Goal: Transaction & Acquisition: Purchase product/service

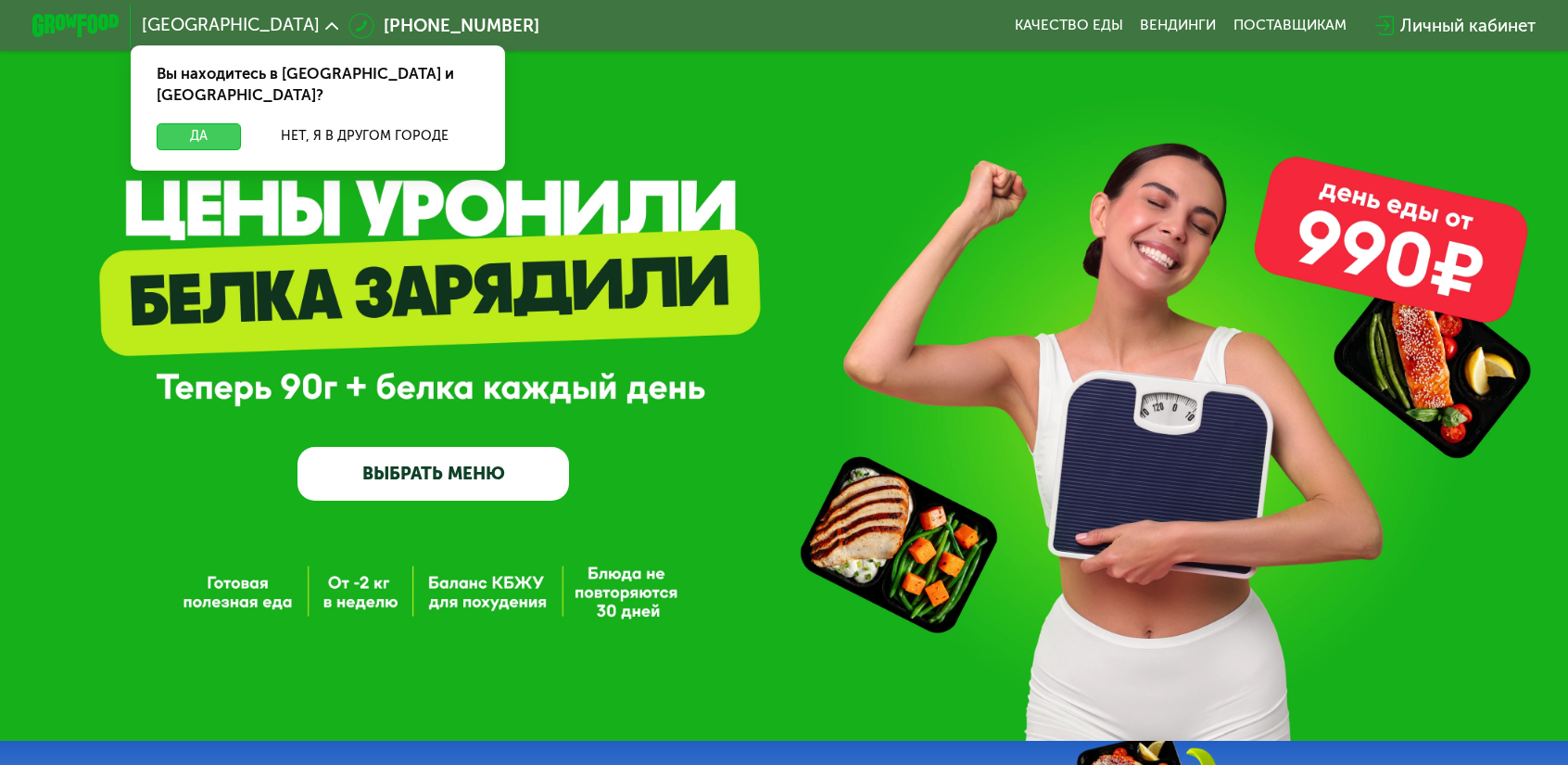
click at [241, 124] on button "Да" at bounding box center [199, 136] width 85 height 26
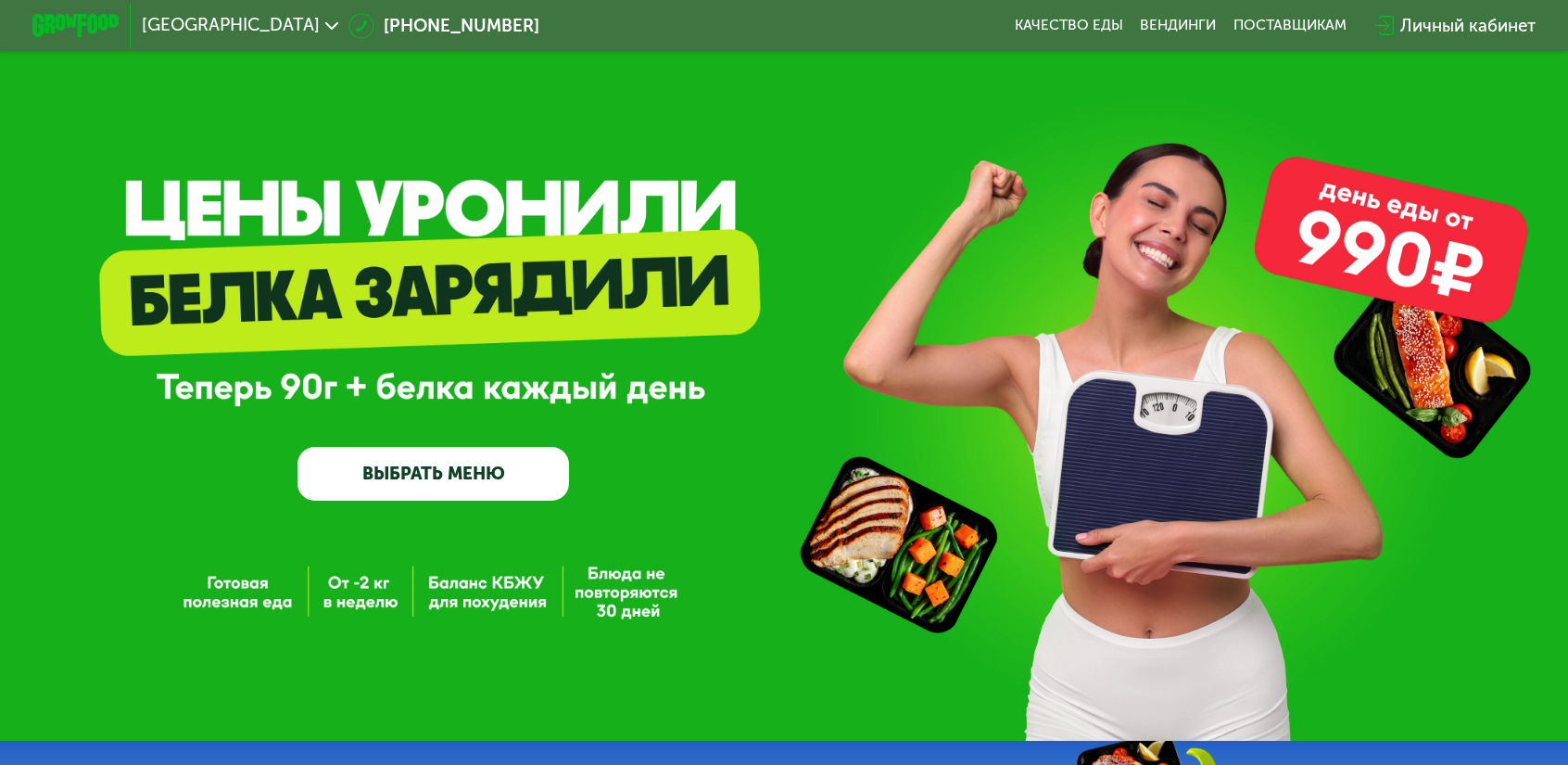
click at [492, 484] on link "ВЫБРАТЬ МЕНЮ" at bounding box center [433, 474] width 271 height 54
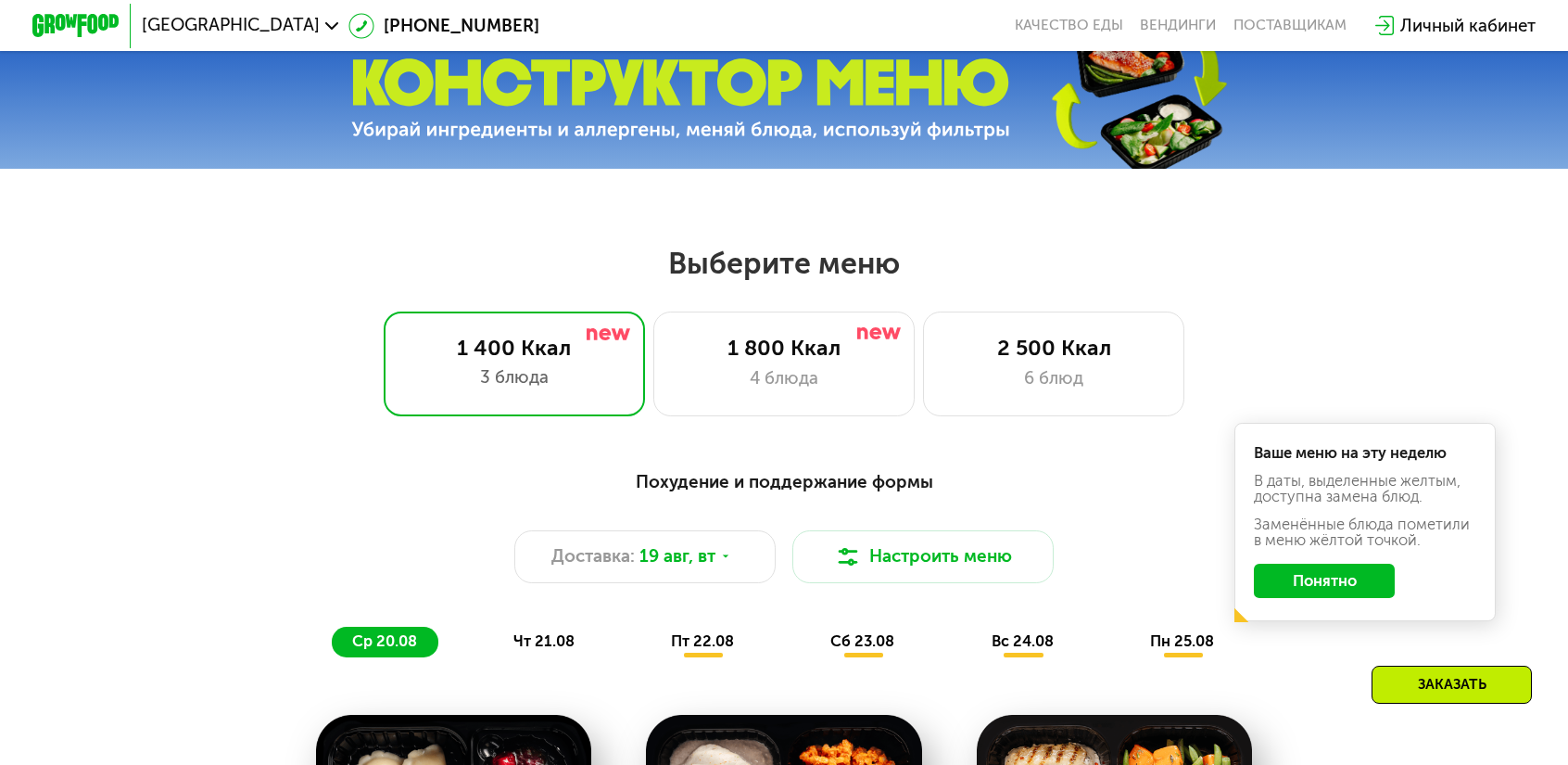
scroll to position [629, 0]
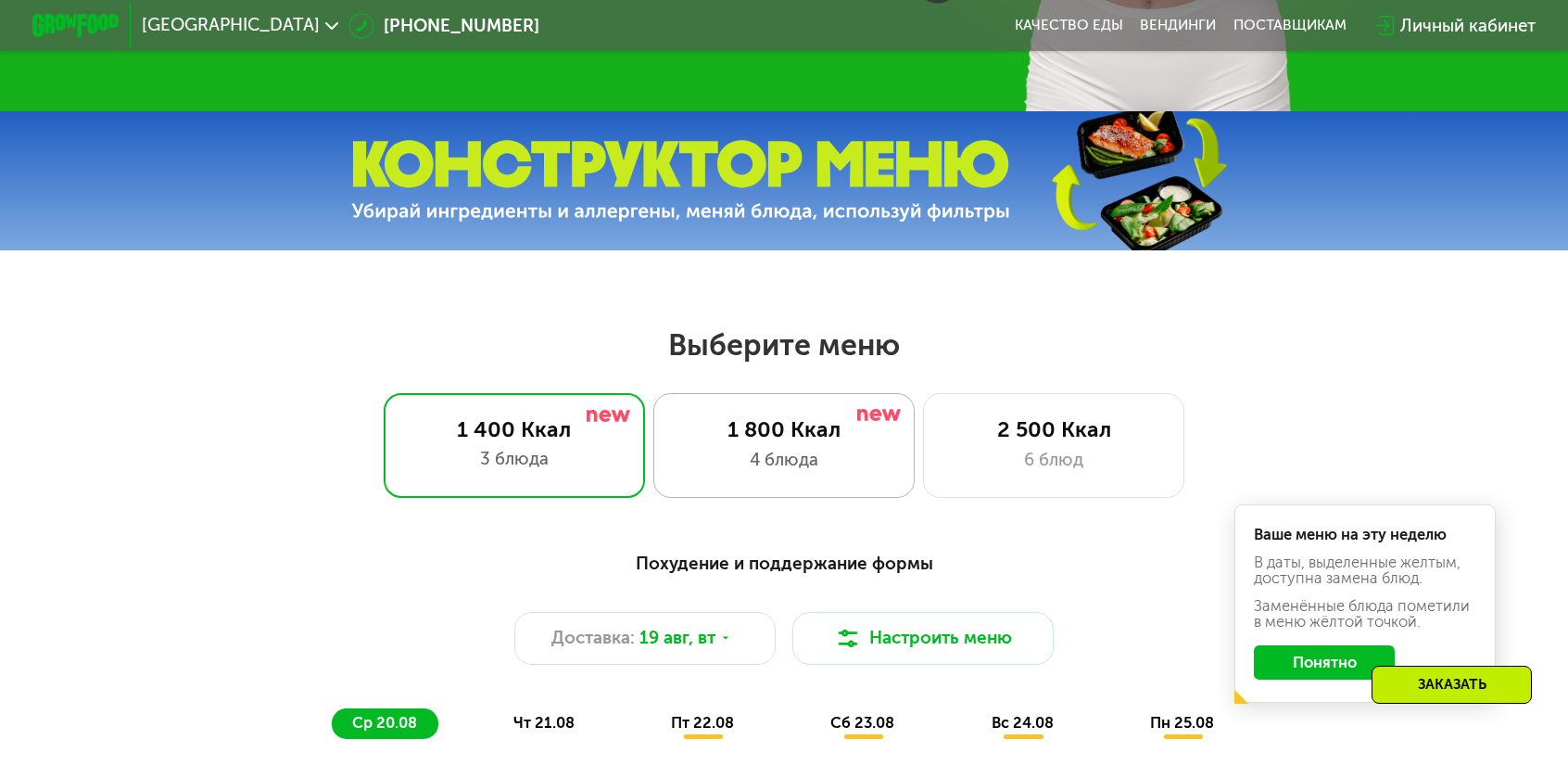
click at [763, 428] on div "1 800 Ккал" at bounding box center [784, 428] width 216 height 26
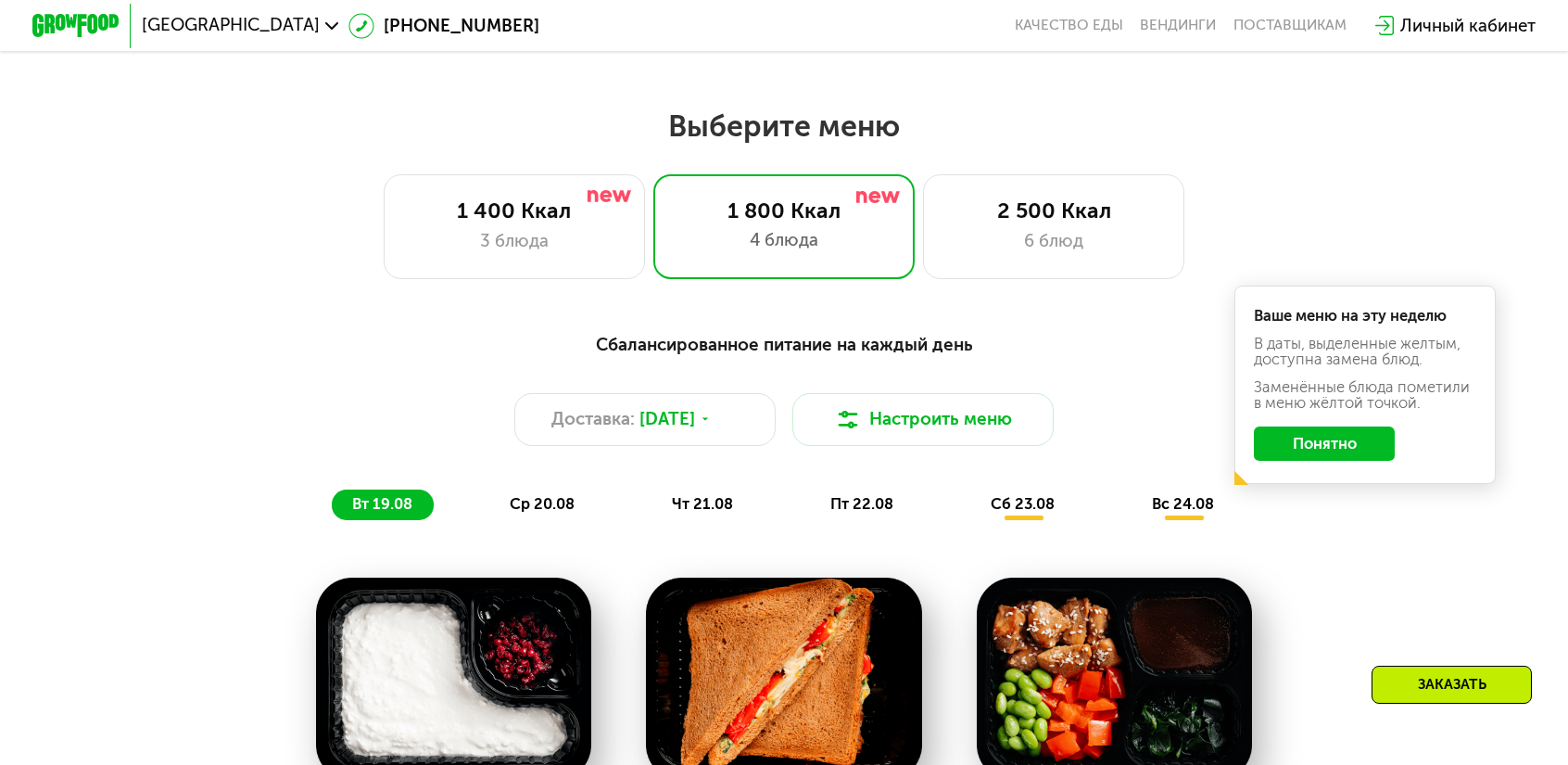
scroll to position [908, 0]
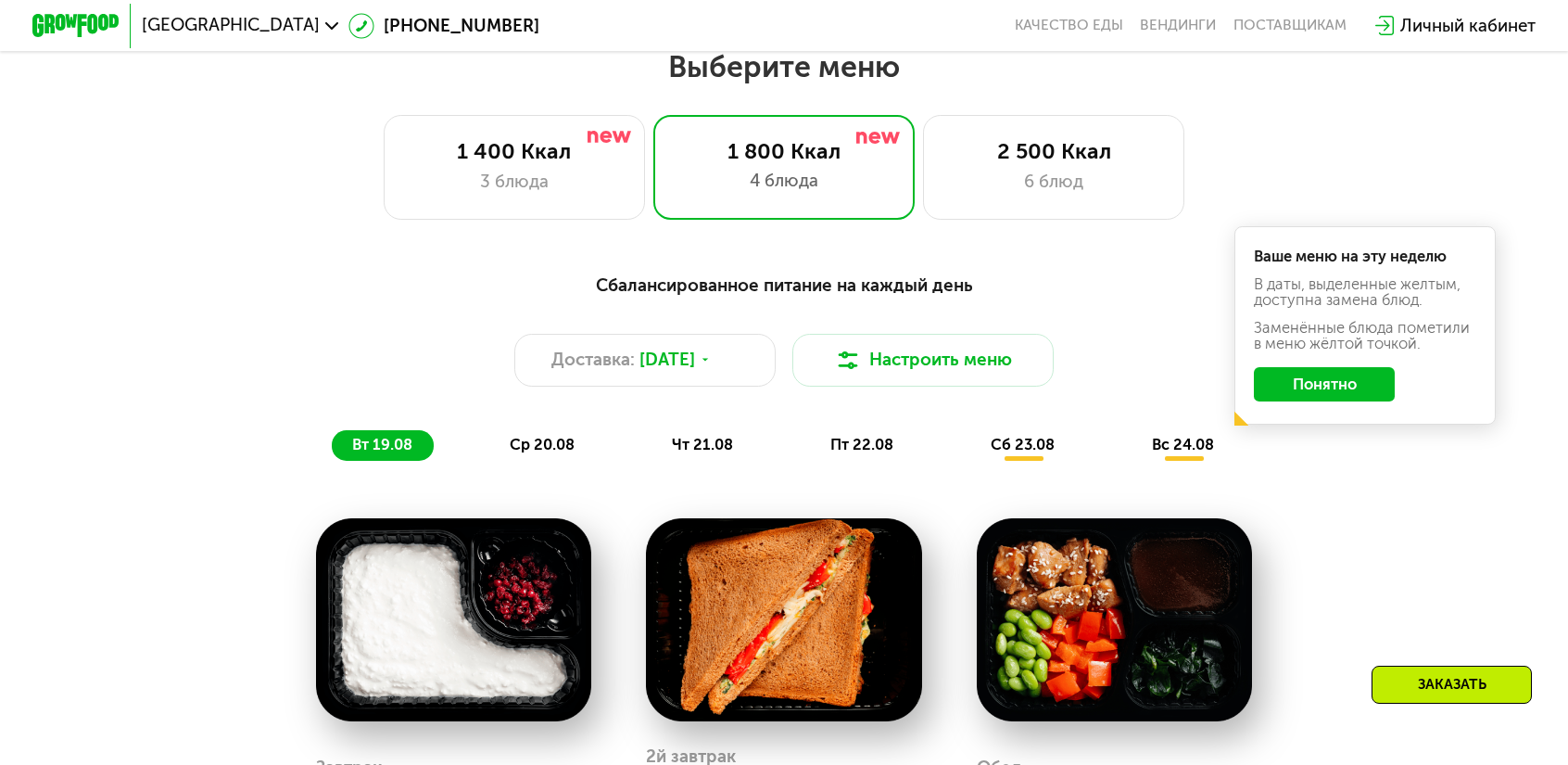
click at [1254, 367] on button "Понятно" at bounding box center [1323, 384] width 140 height 35
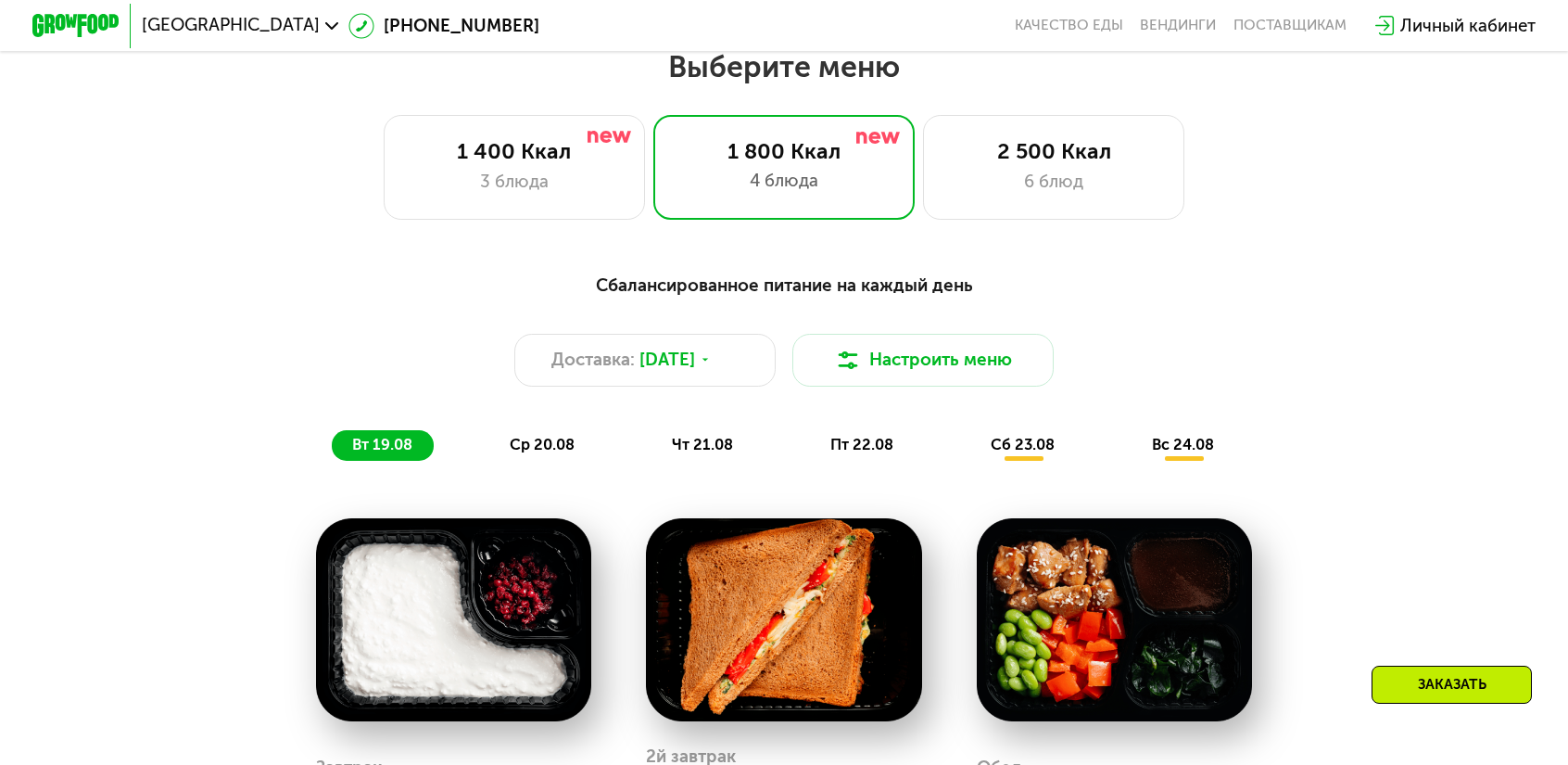
scroll to position [1186, 0]
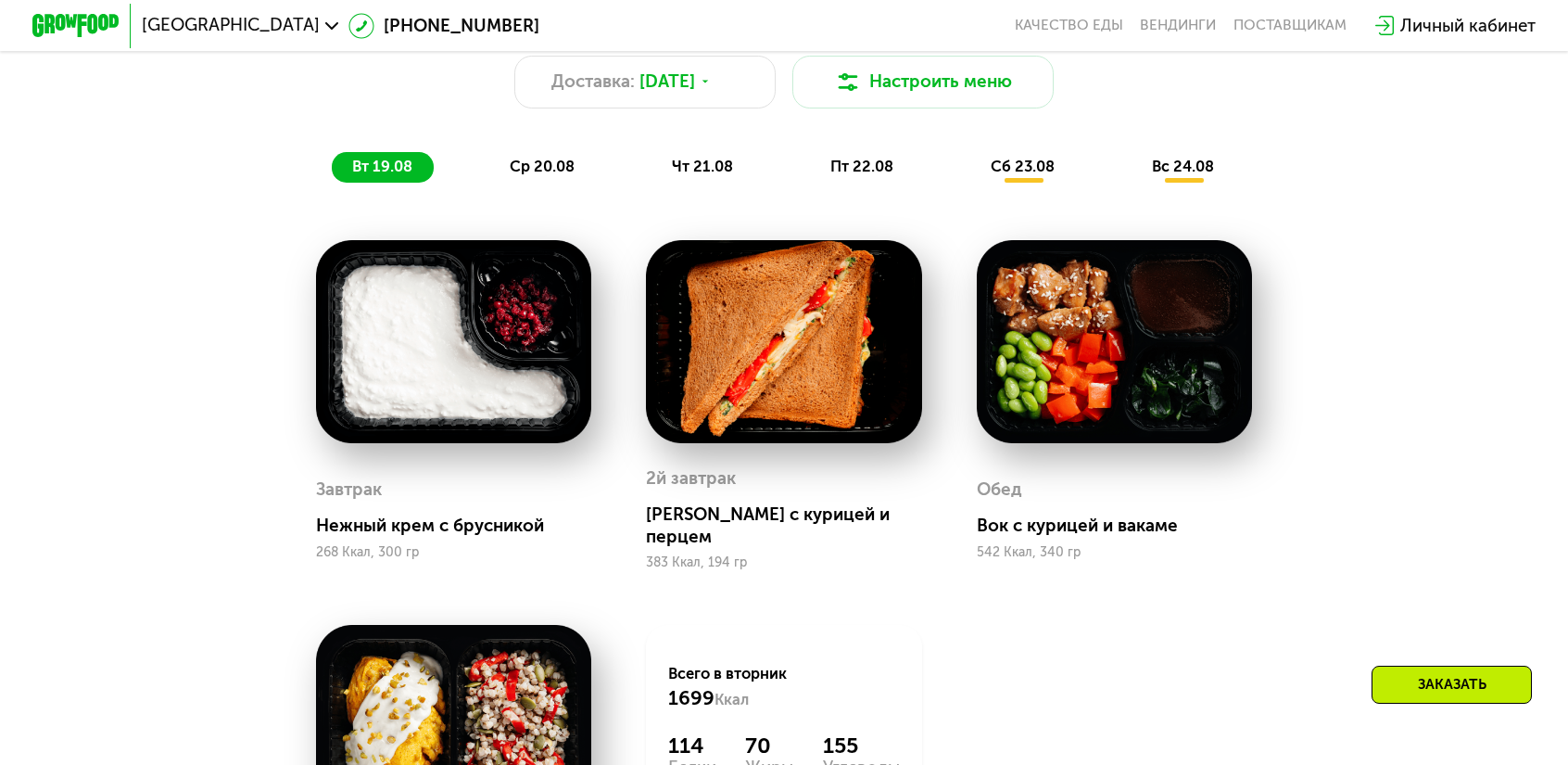
click at [575, 158] on span "ср 20.08" at bounding box center [542, 167] width 65 height 18
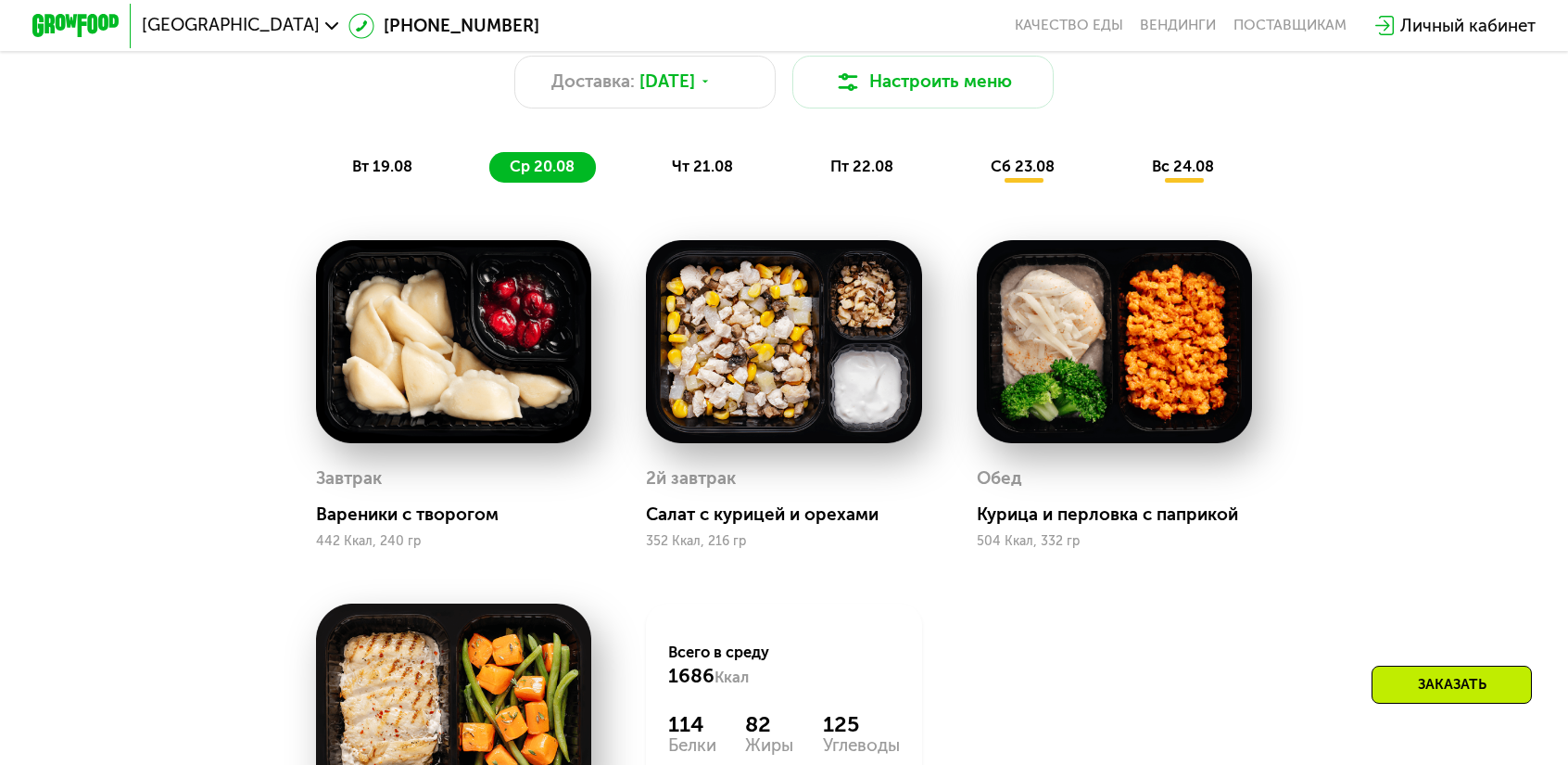
click at [734, 158] on span "чт 21.08" at bounding box center [702, 167] width 61 height 18
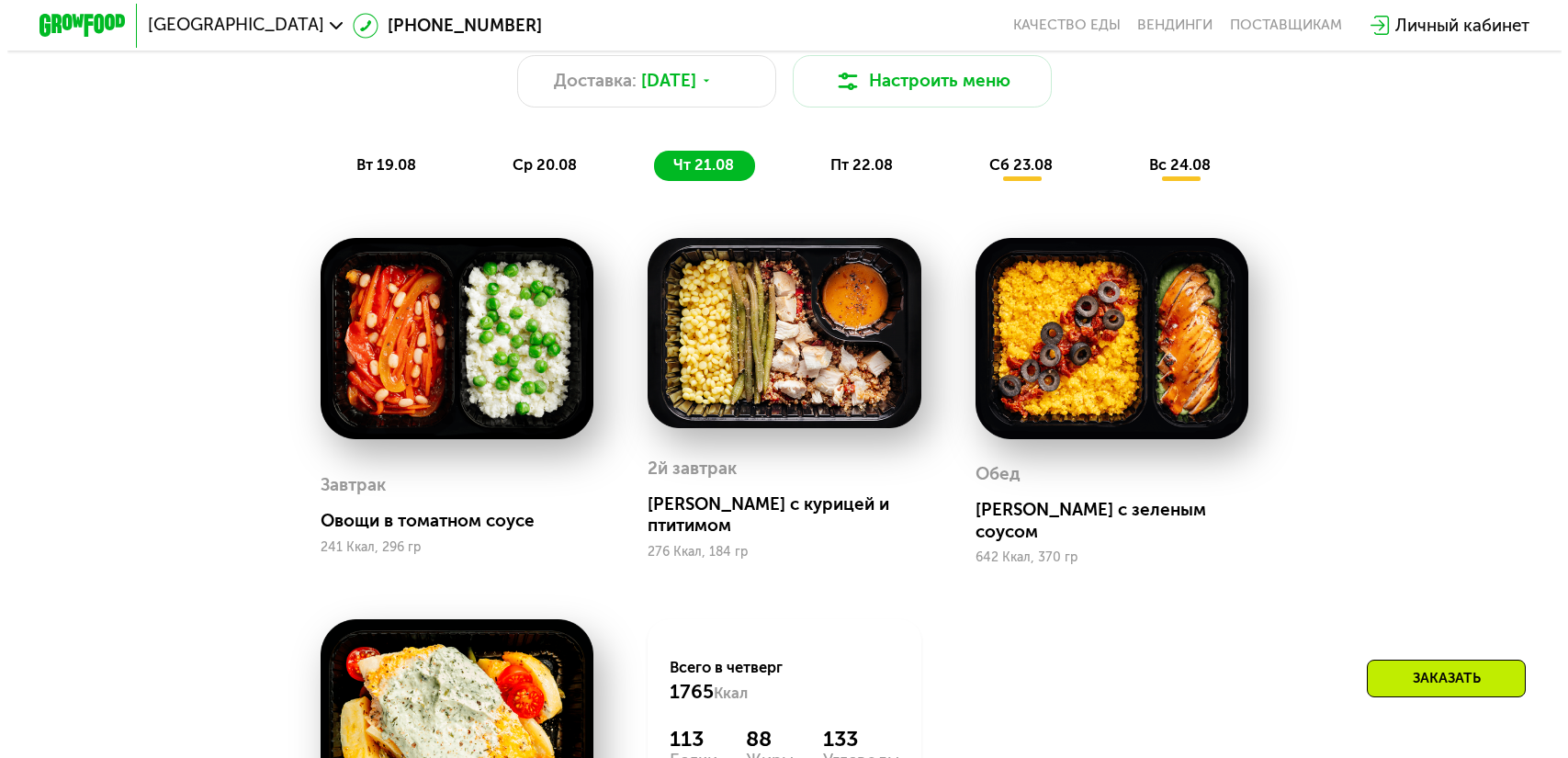
scroll to position [807, 0]
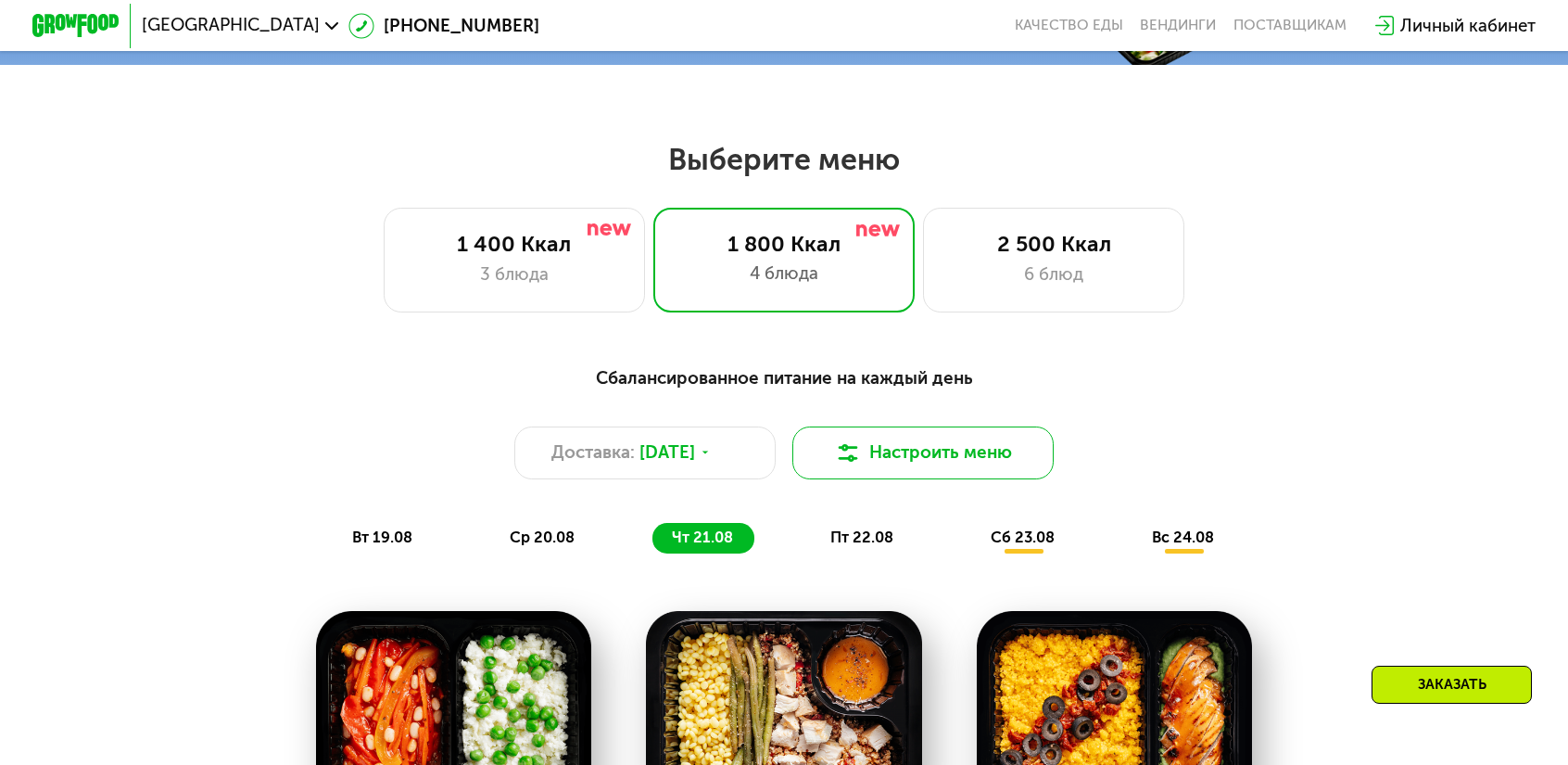
click at [938, 426] on button "Настроить меню" at bounding box center [923, 452] width 262 height 52
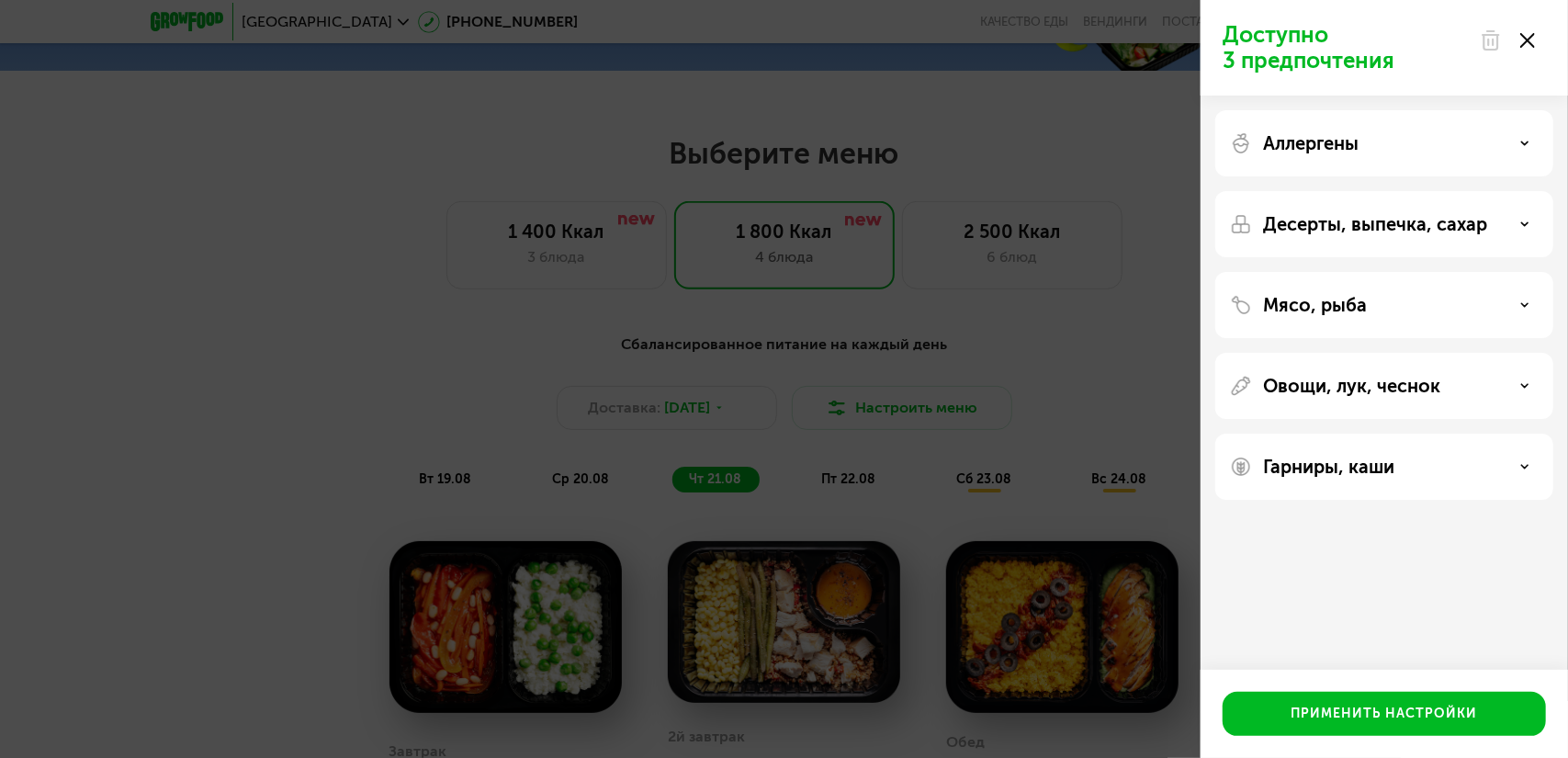
click at [1528, 303] on use at bounding box center [1525, 304] width 7 height 3
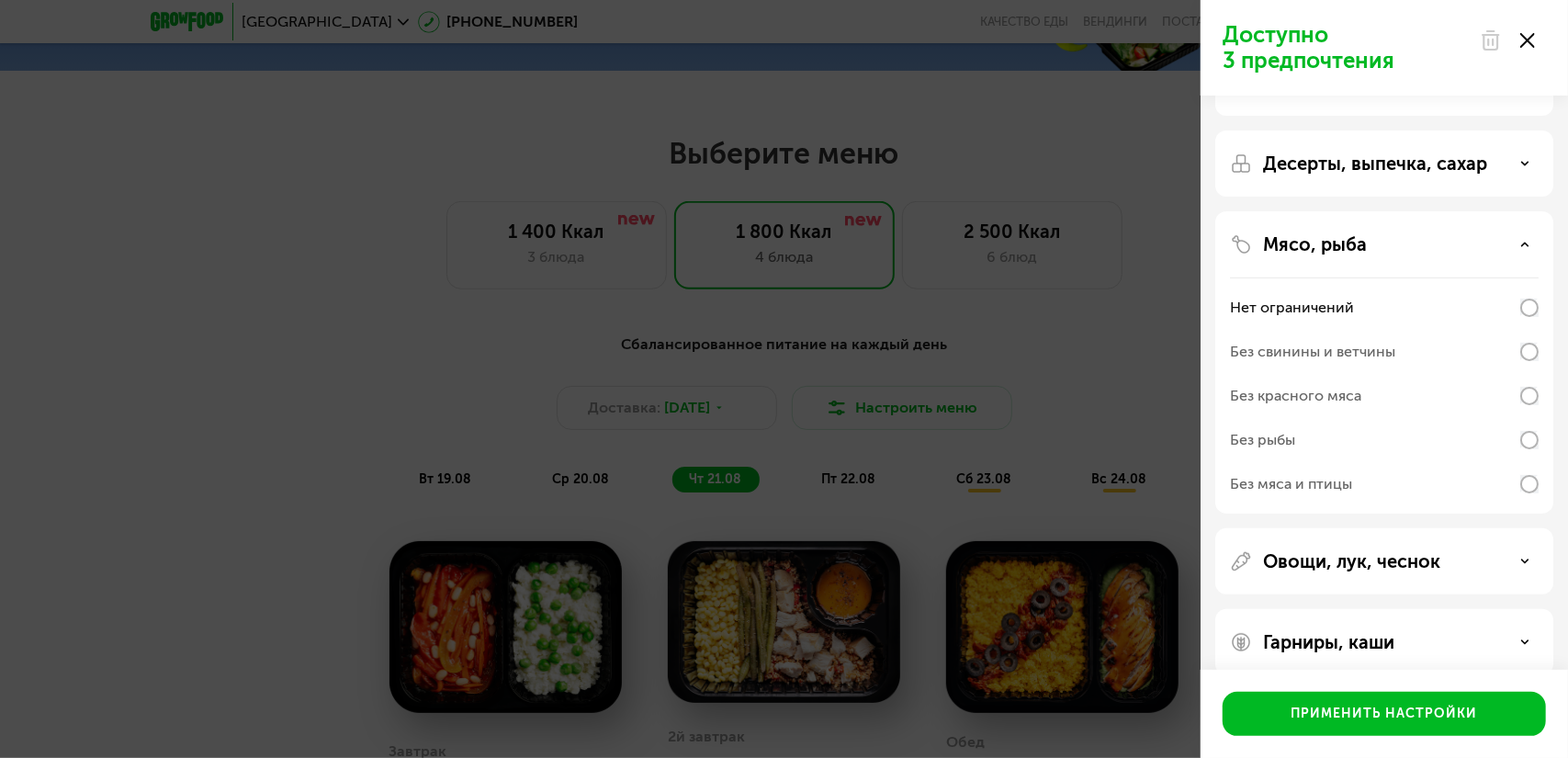
scroll to position [84, 0]
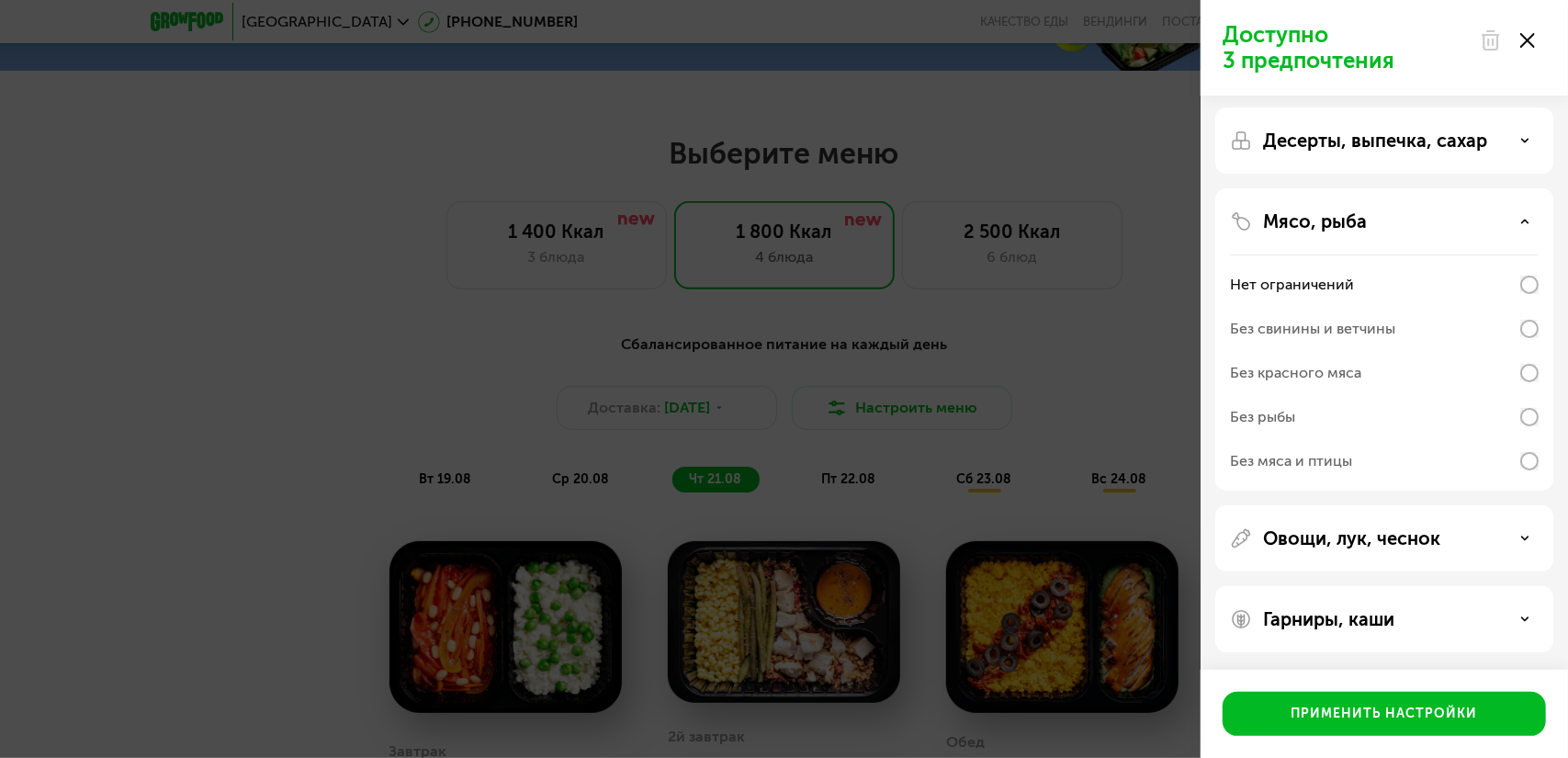
click at [1499, 534] on div "Овощи, лук, чеснок" at bounding box center [1383, 537] width 308 height 22
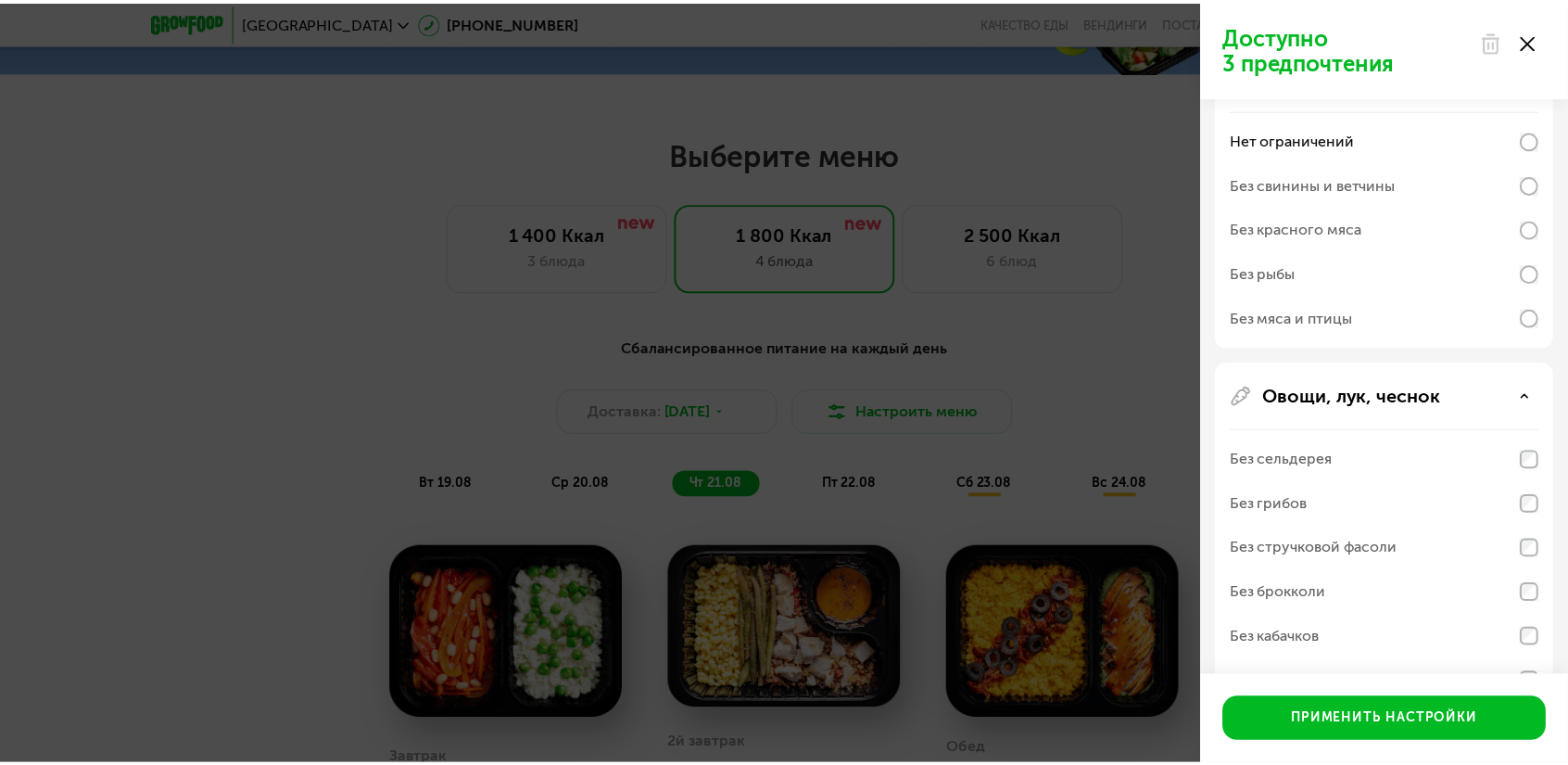
scroll to position [363, 0]
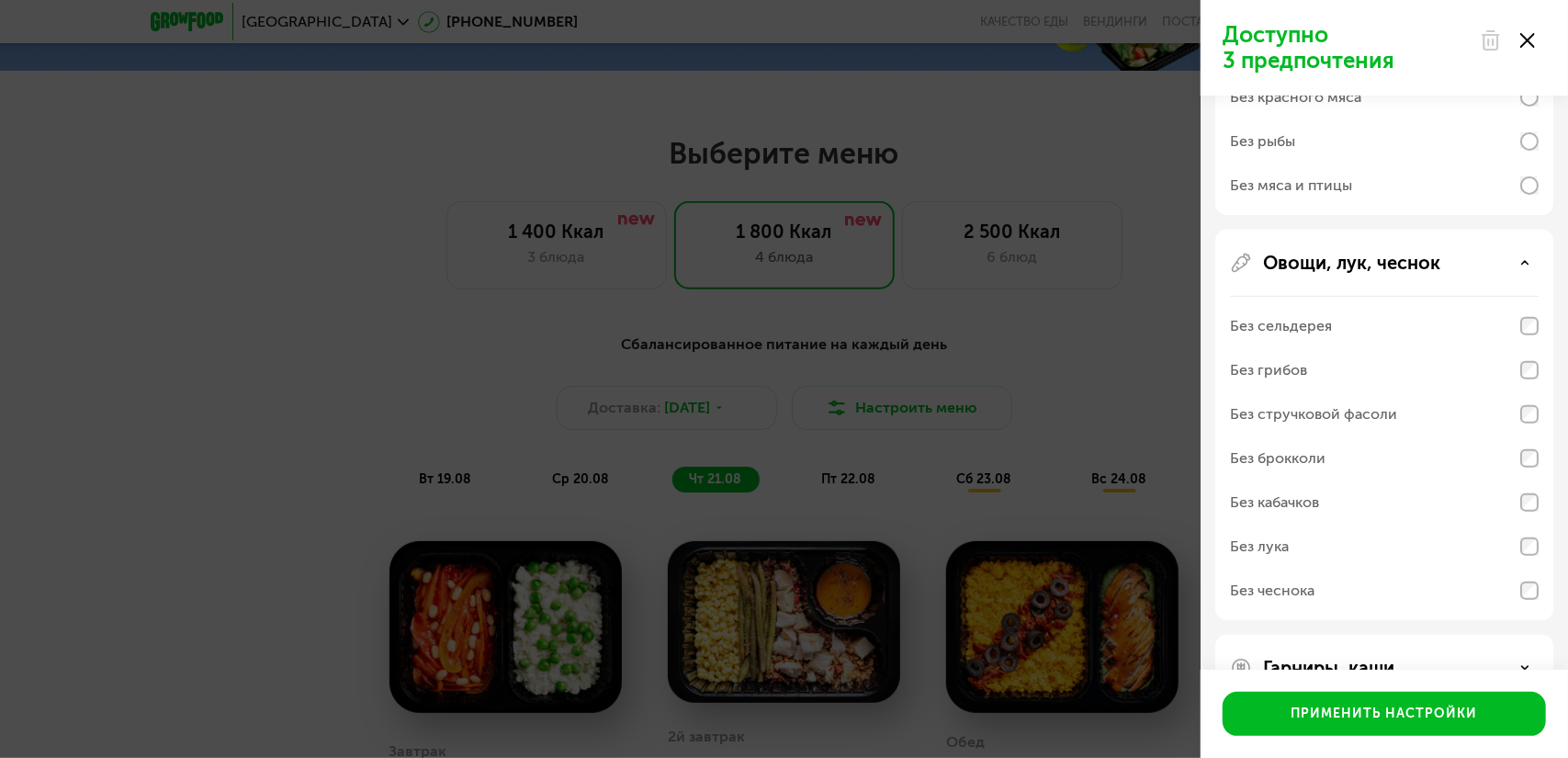
click at [1103, 354] on div "Доступно 3 предпочтения Аллергены Десерты, выпечка, сахар Мясо, рыба Нет ограни…" at bounding box center [784, 379] width 1568 height 758
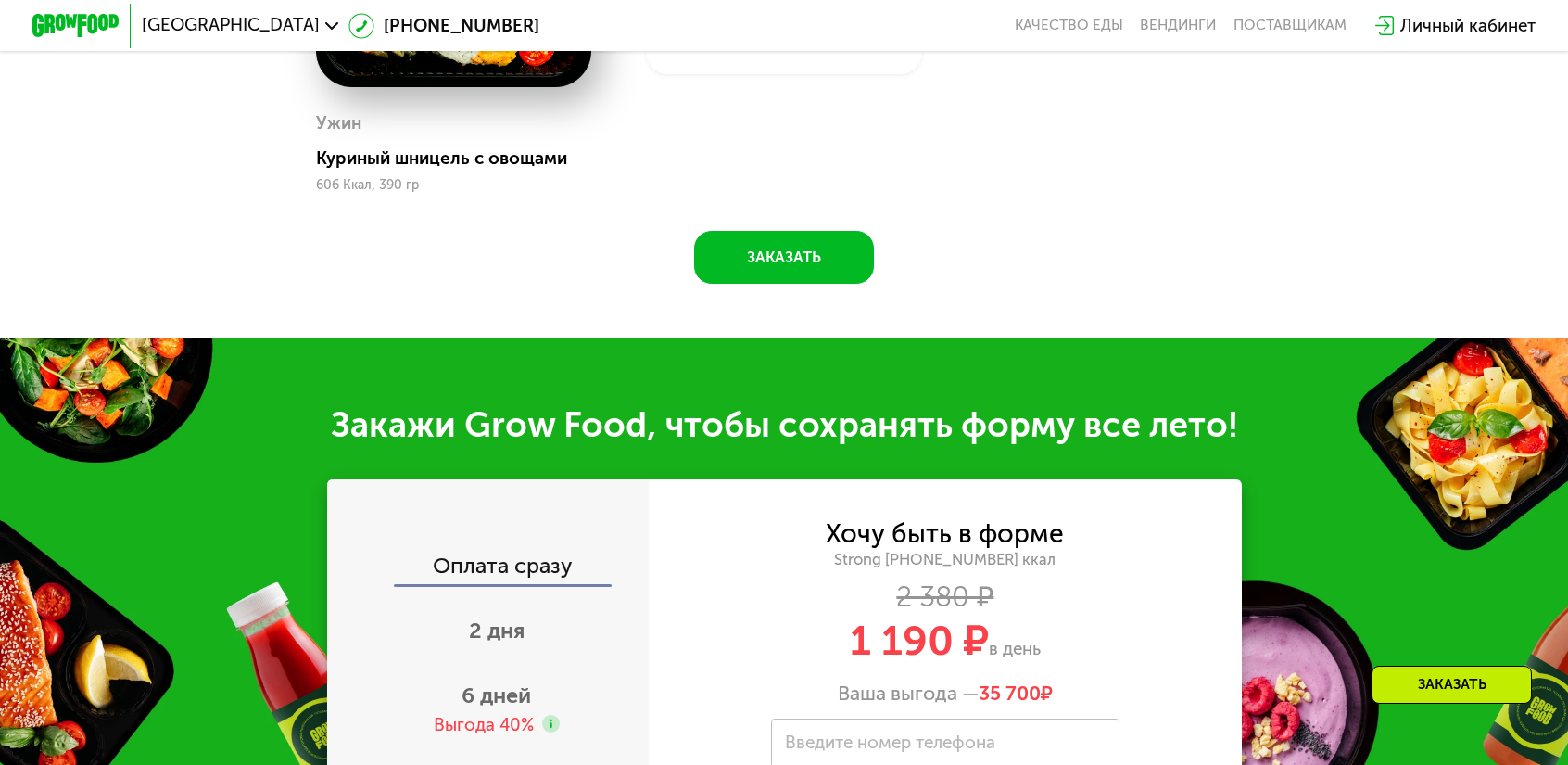
scroll to position [2112, 0]
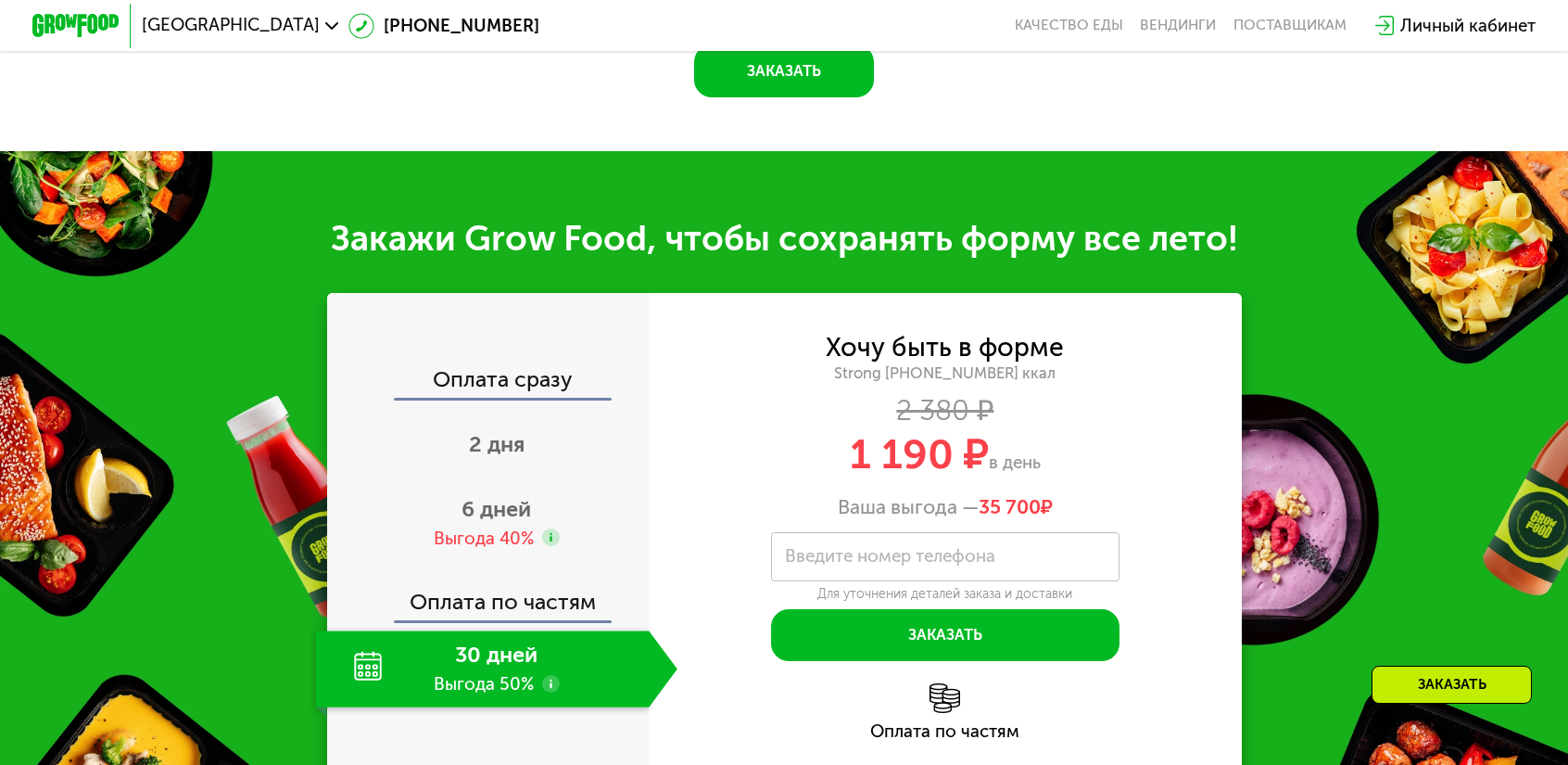
drag, startPoint x: 838, startPoint y: 197, endPoint x: 1005, endPoint y: 205, distance: 167.2
click at [1005, 434] on div "1 190 ₽ в день" at bounding box center [945, 455] width 592 height 42
click at [1018, 434] on div "1 190 ₽ в день" at bounding box center [945, 455] width 592 height 42
click at [522, 484] on div "6 дней Выгода 40%" at bounding box center [497, 522] width 362 height 76
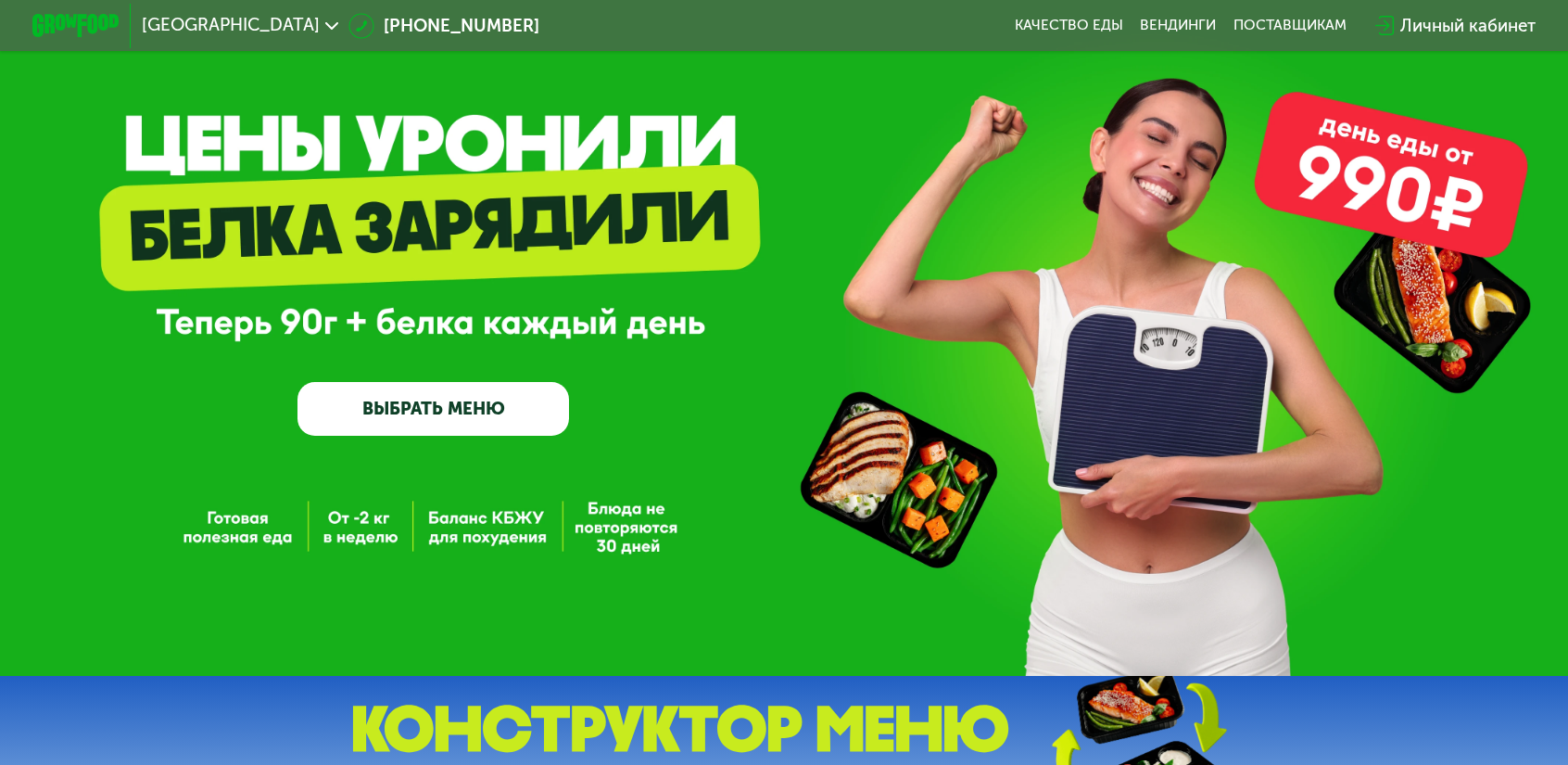
scroll to position [92, 0]
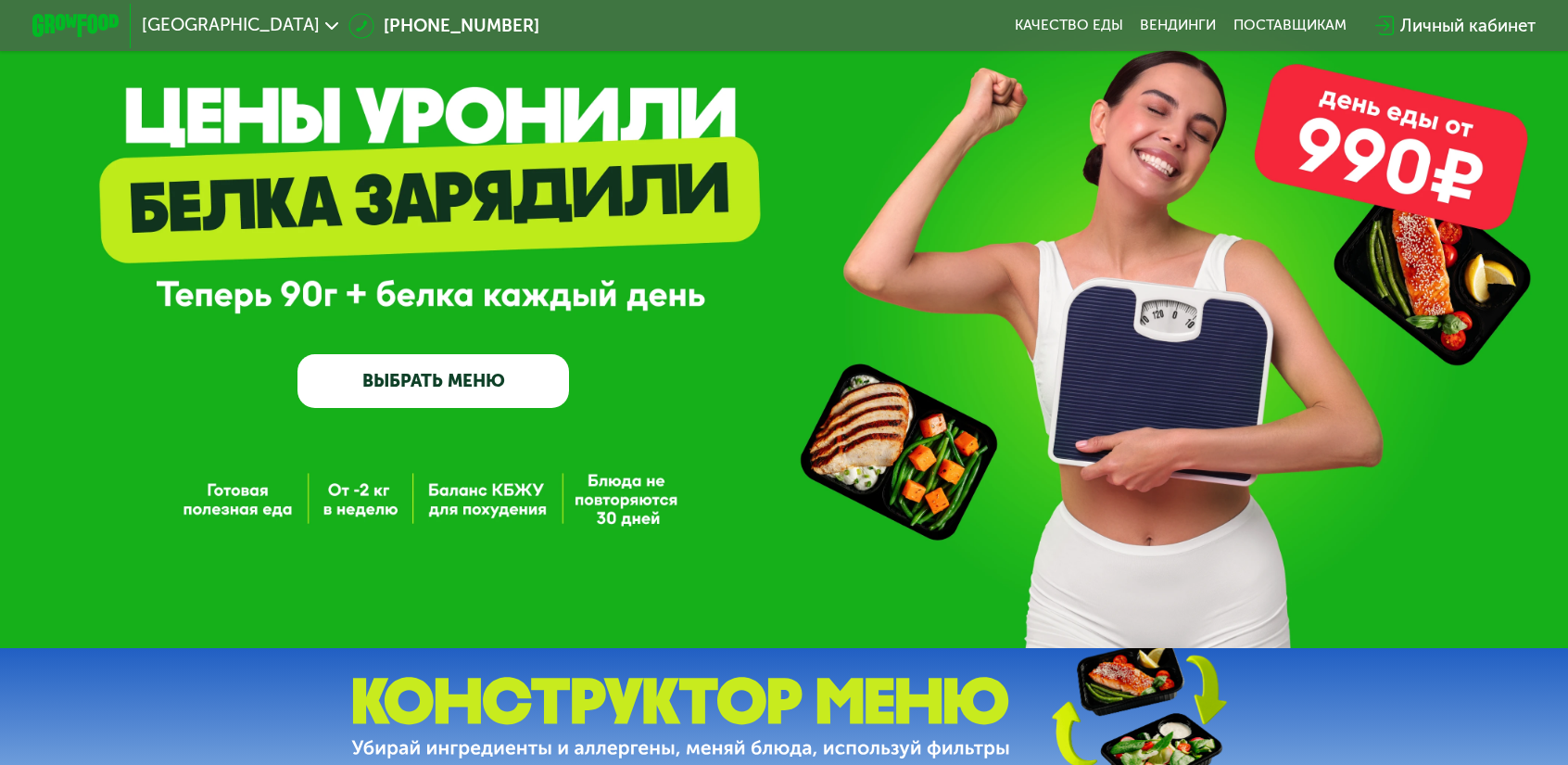
click at [475, 376] on link "ВЫБРАТЬ МЕНЮ" at bounding box center [433, 381] width 271 height 54
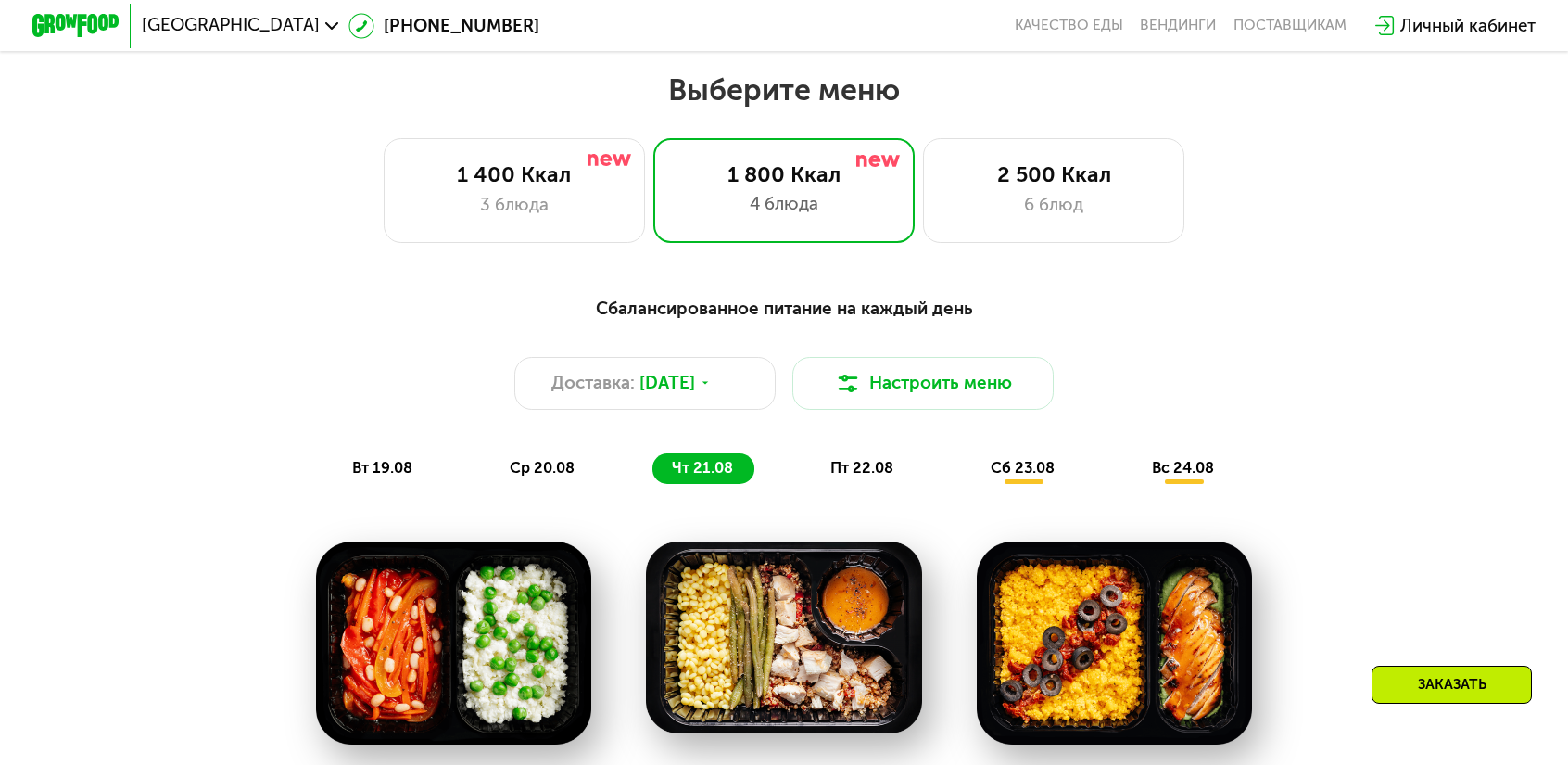
scroll to position [814, 0]
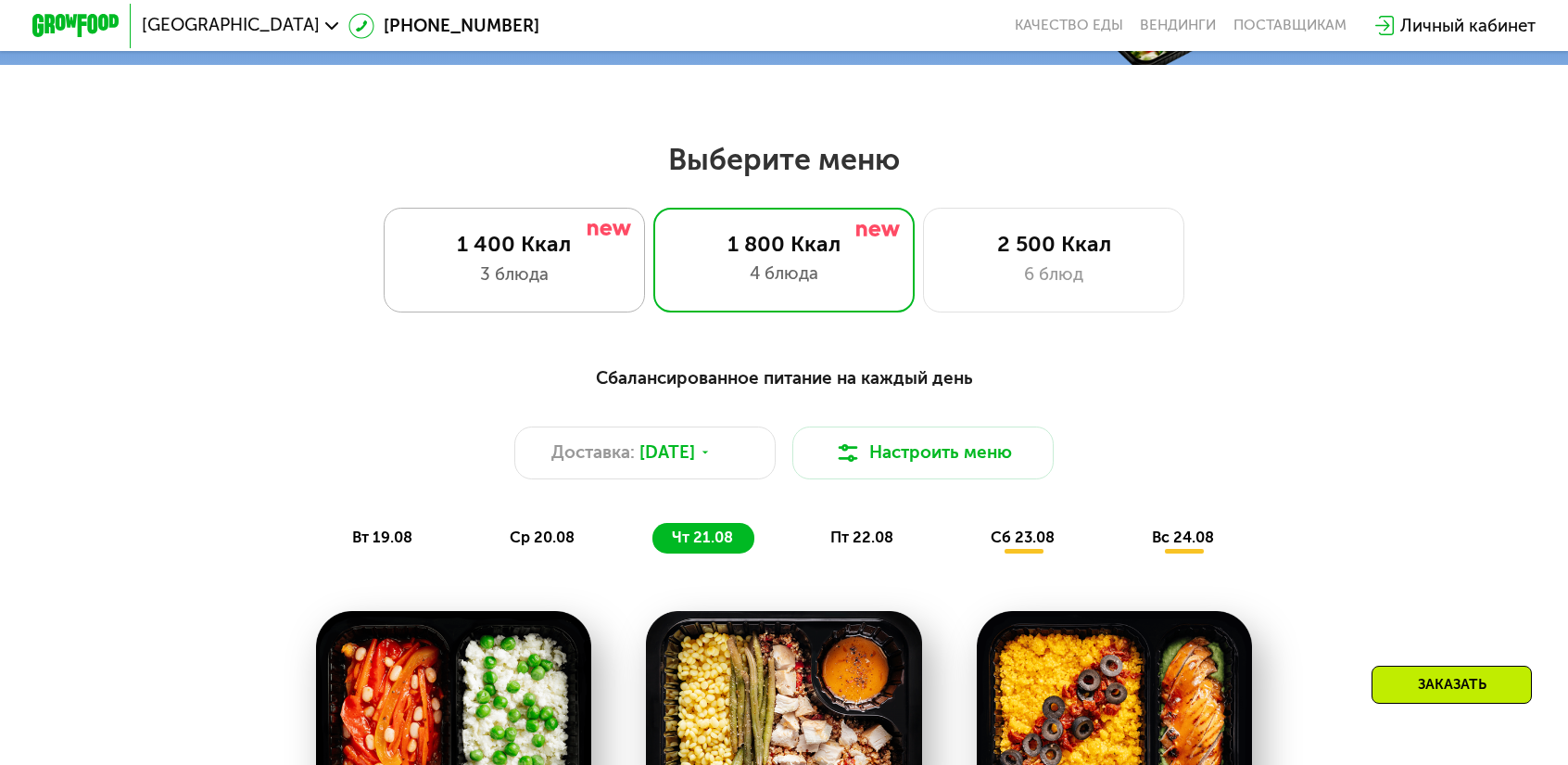
click at [572, 262] on div "3 блюда" at bounding box center [514, 274] width 216 height 26
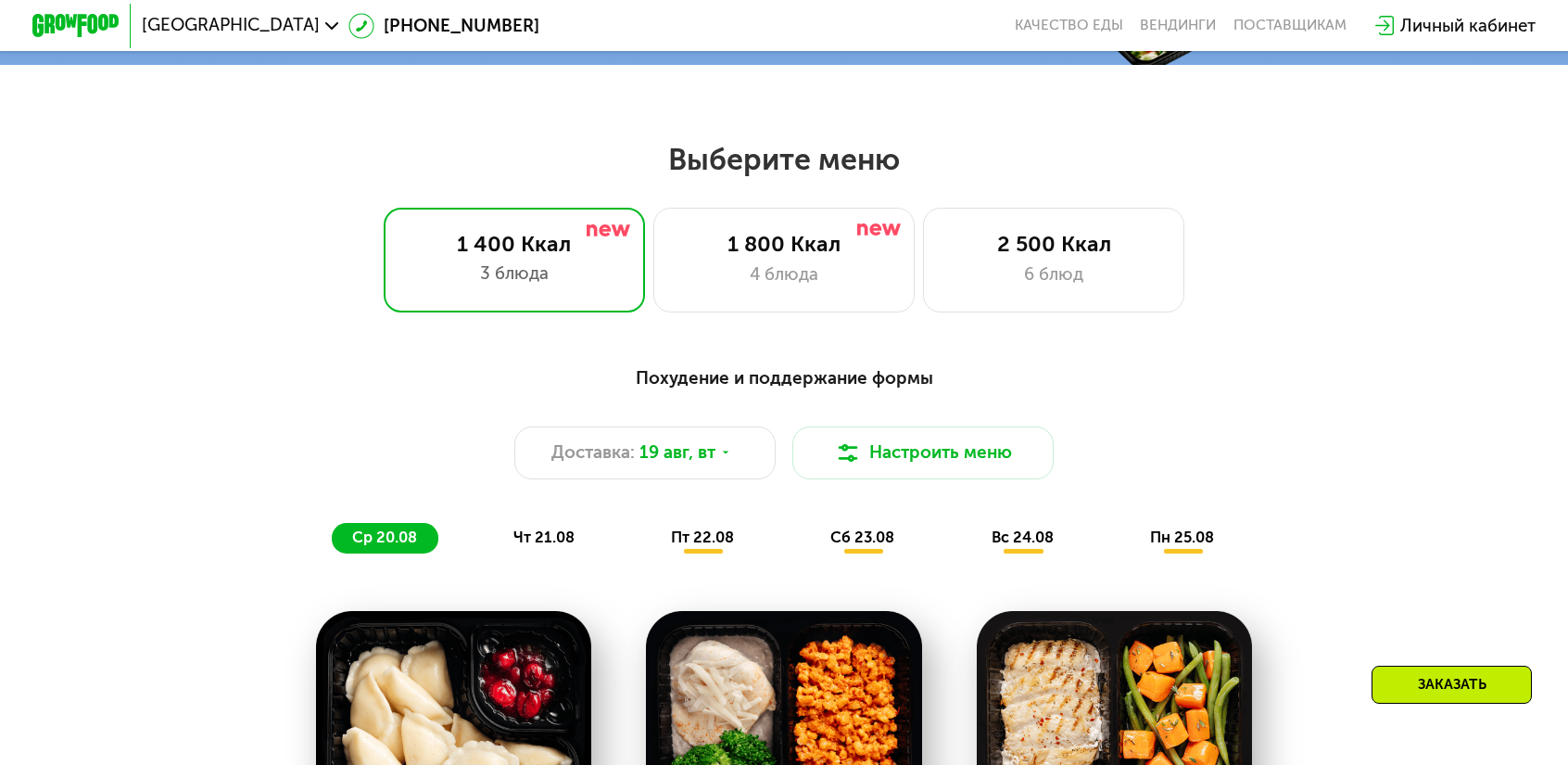
click at [652, 522] on div "чт 21.08" at bounding box center [704, 538] width 105 height 30
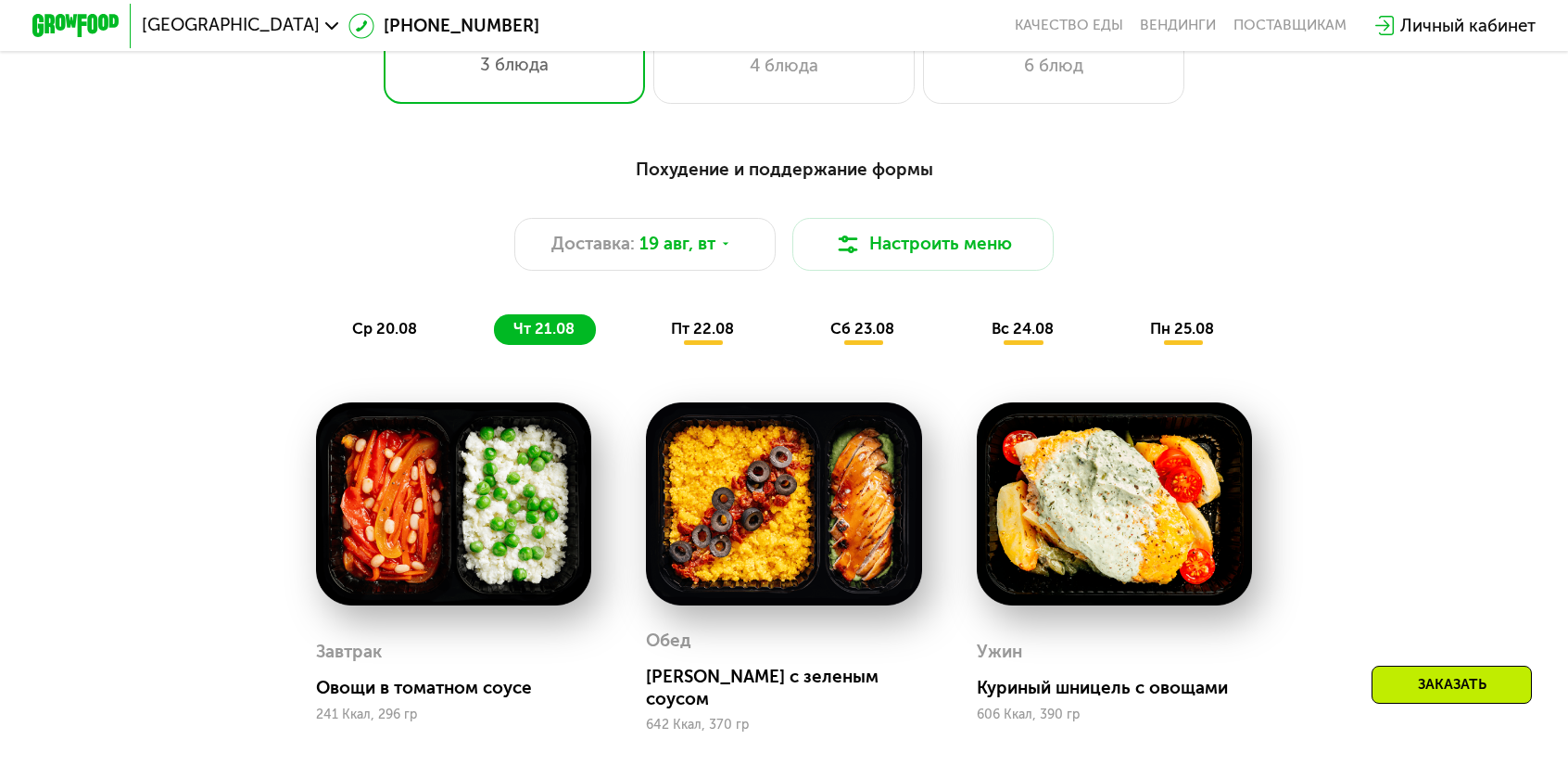
scroll to position [908, 0]
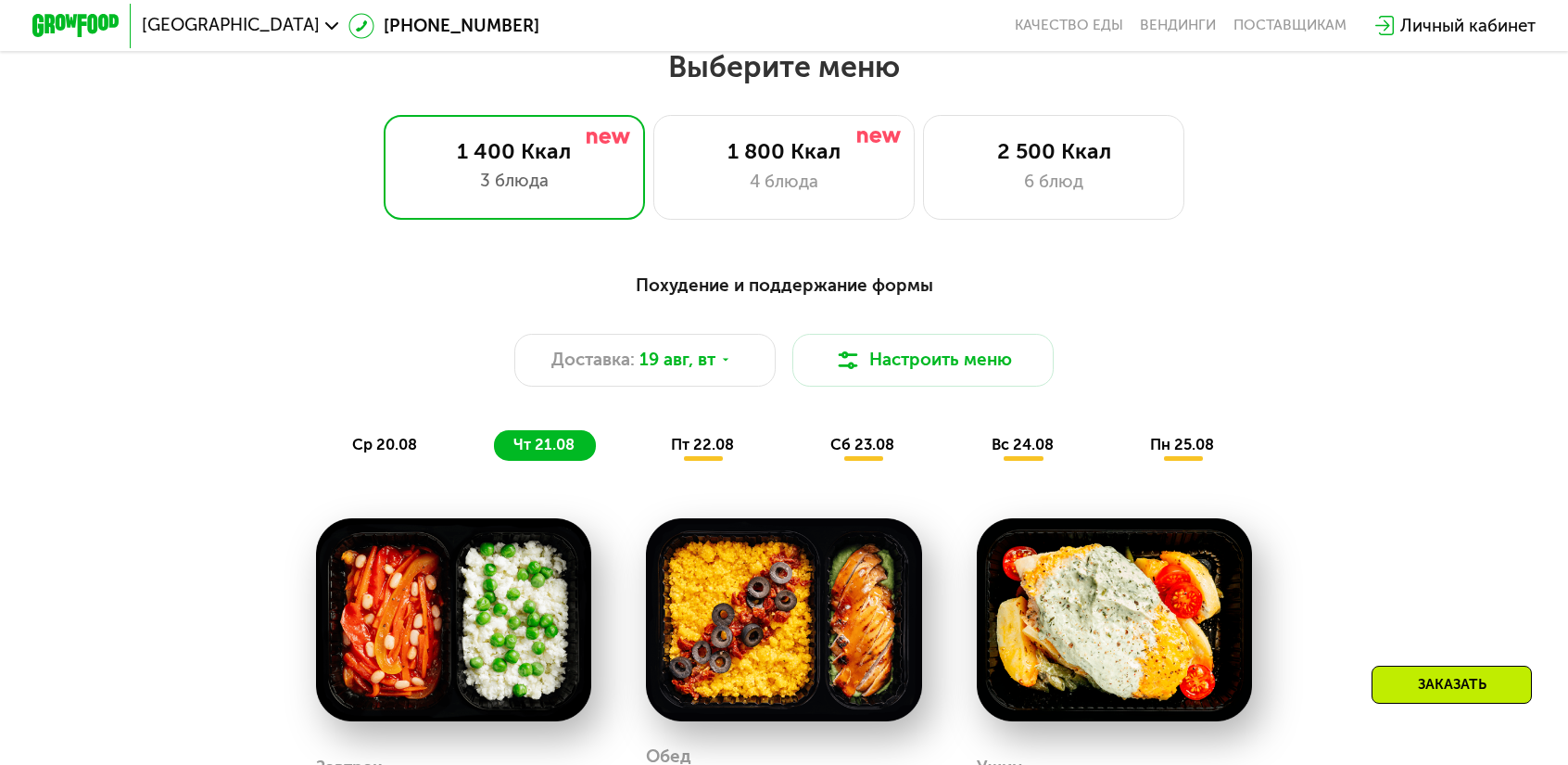
click at [729, 436] on span "пт 22.08" at bounding box center [702, 444] width 63 height 18
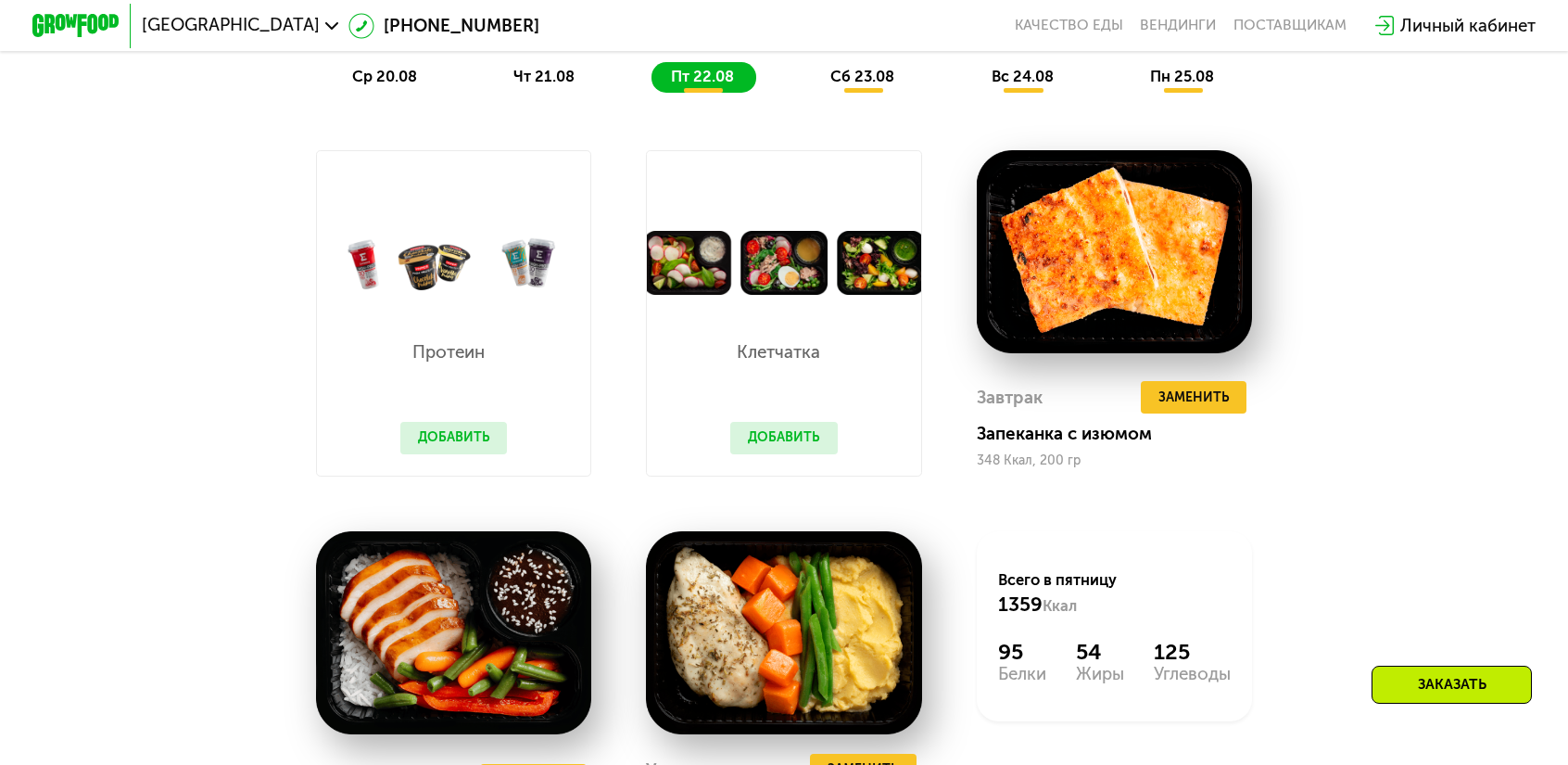
scroll to position [1186, 0]
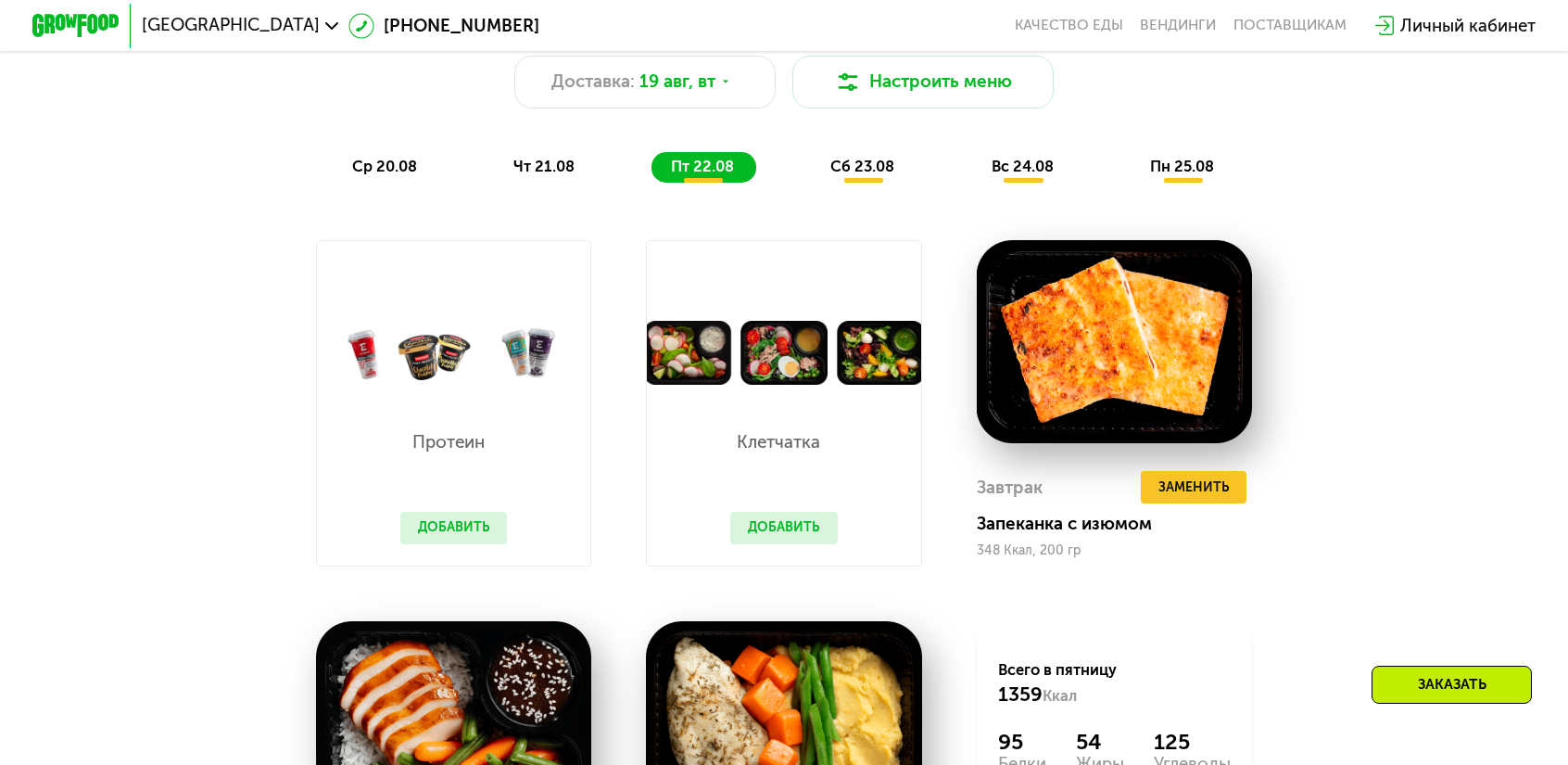
click at [860, 158] on span "сб 23.08" at bounding box center [862, 167] width 64 height 18
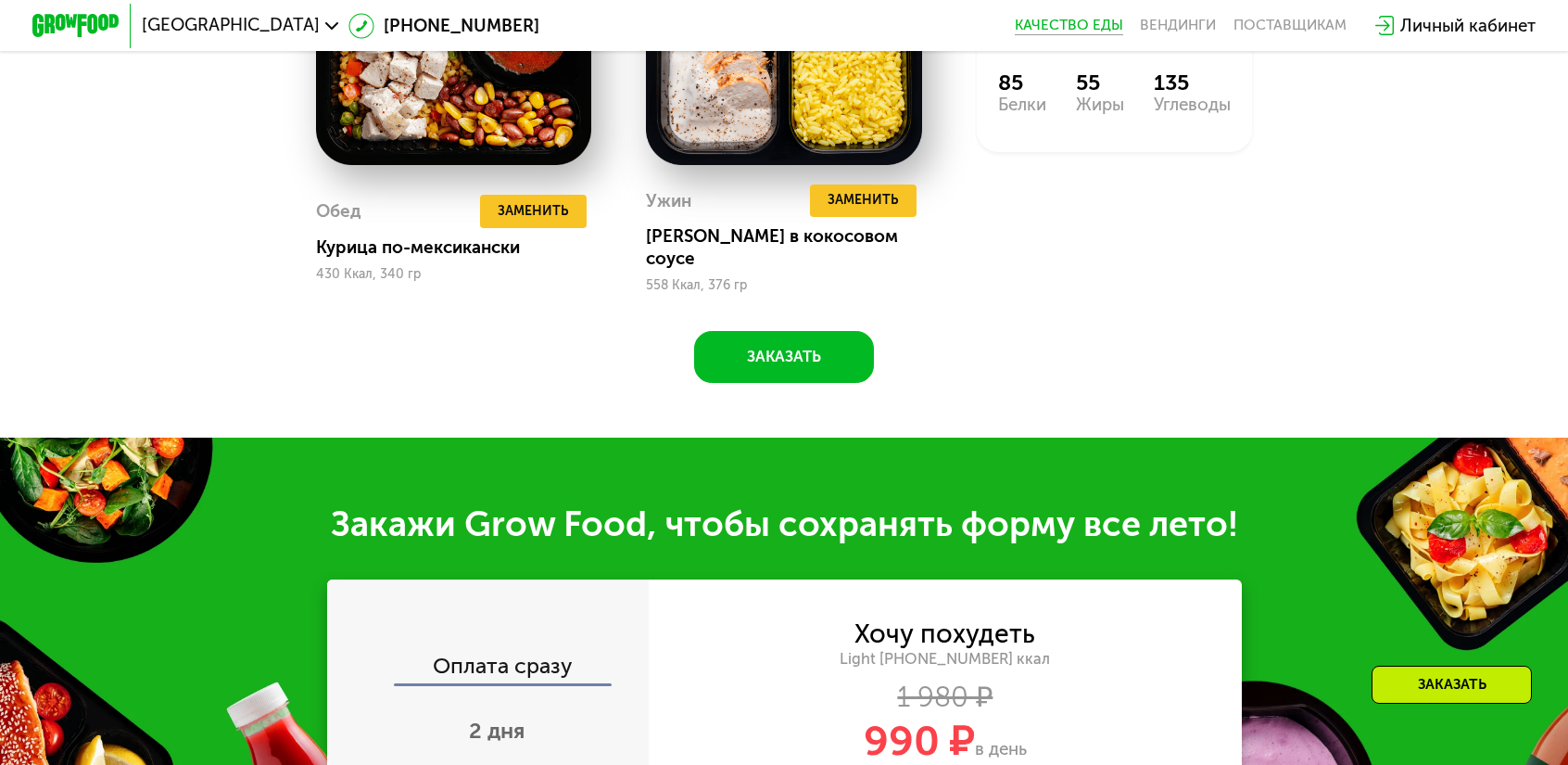
scroll to position [2020, 0]
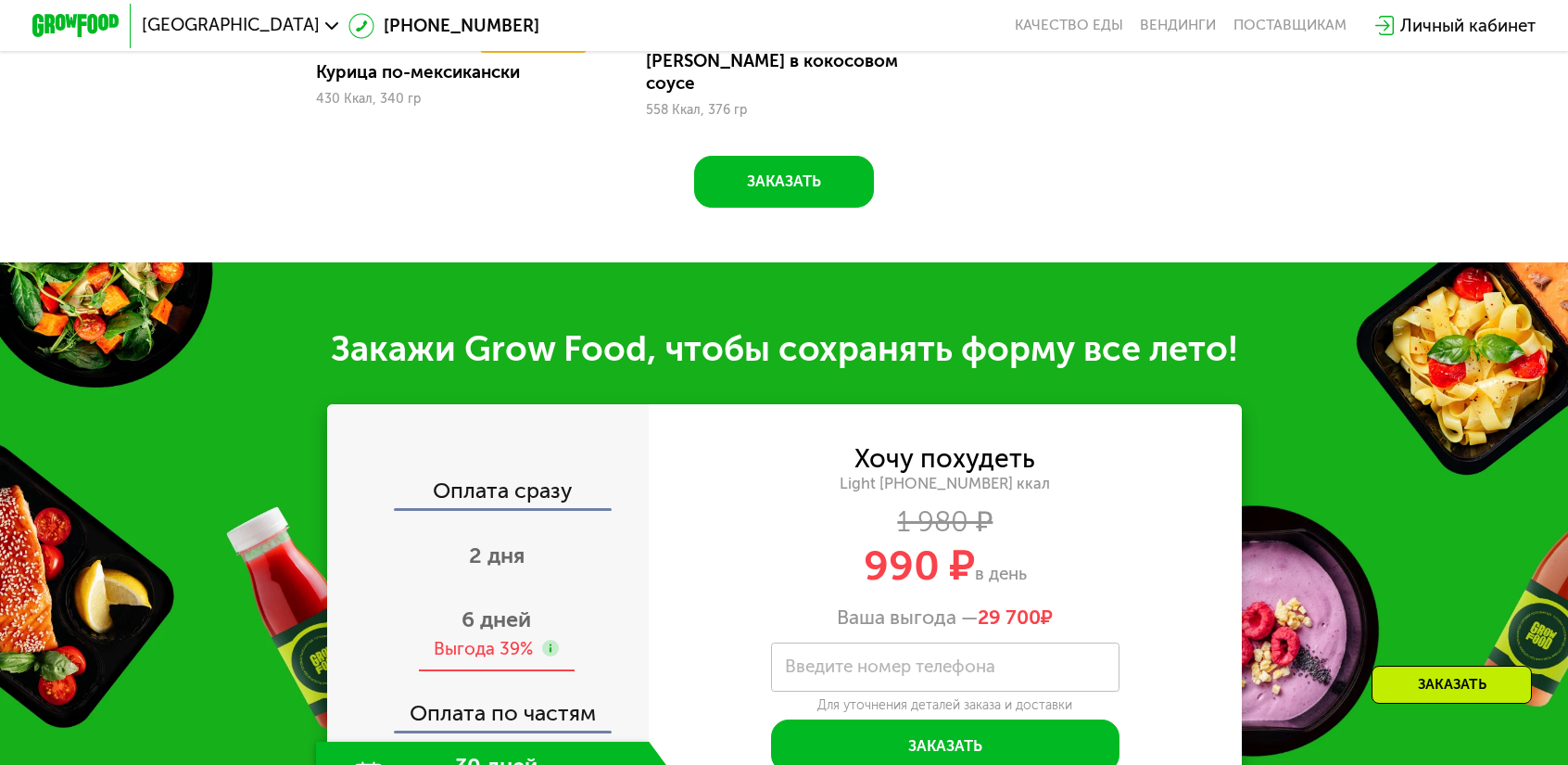
click at [559, 639] on use at bounding box center [551, 648] width 18 height 18
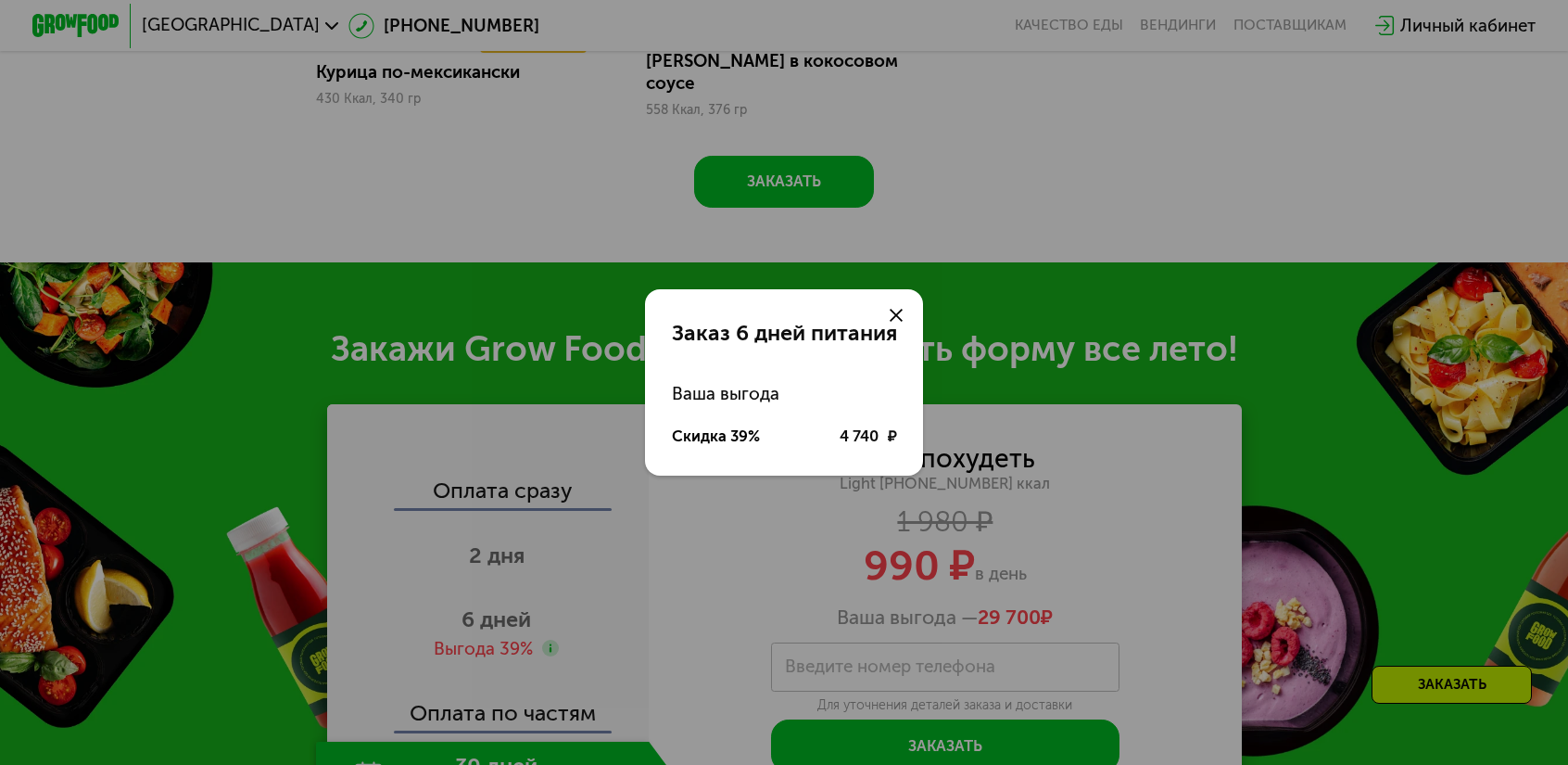
click at [890, 322] on use at bounding box center [896, 315] width 13 height 13
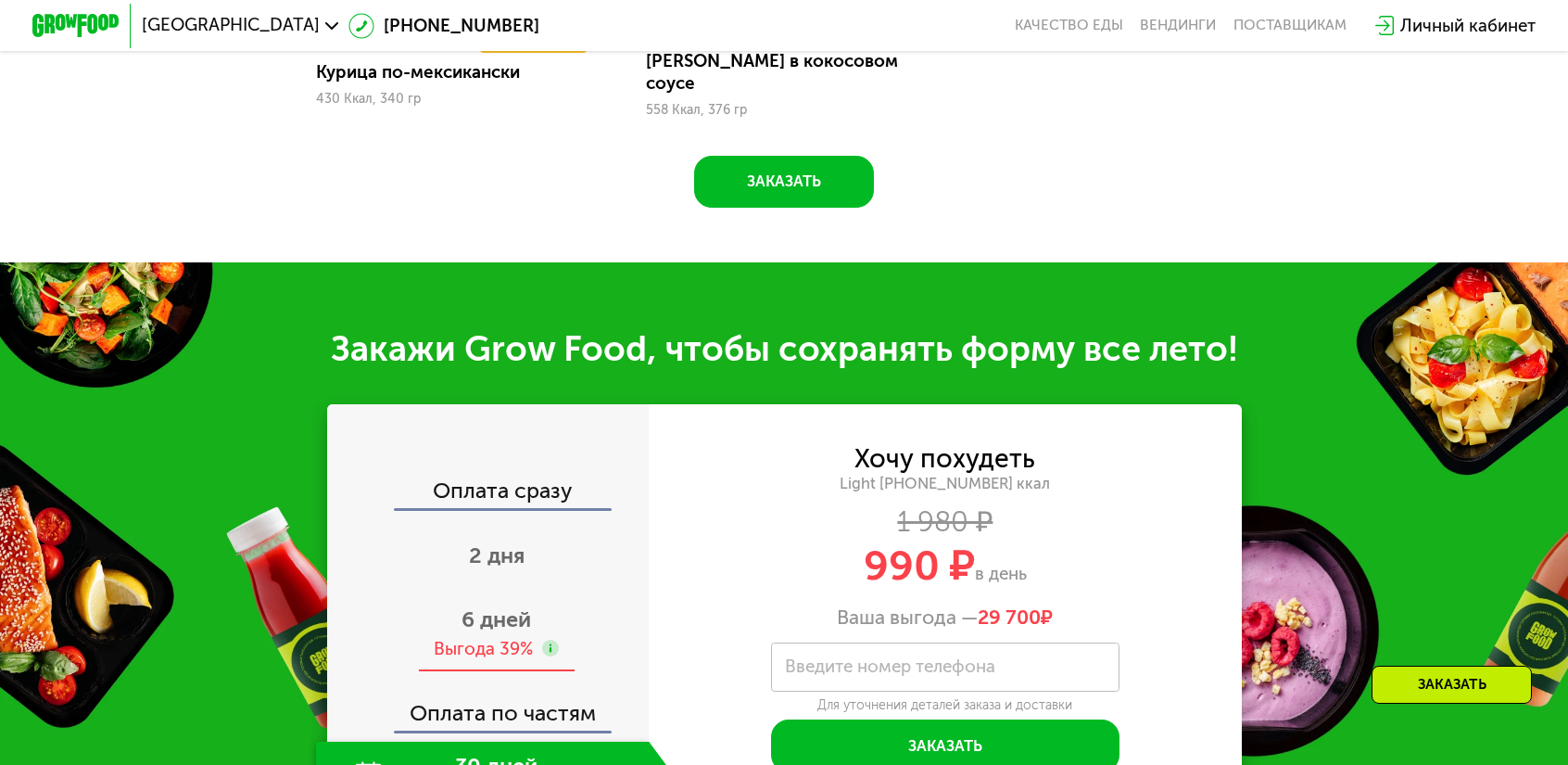
click at [531, 606] on span "6 дней" at bounding box center [496, 618] width 69 height 26
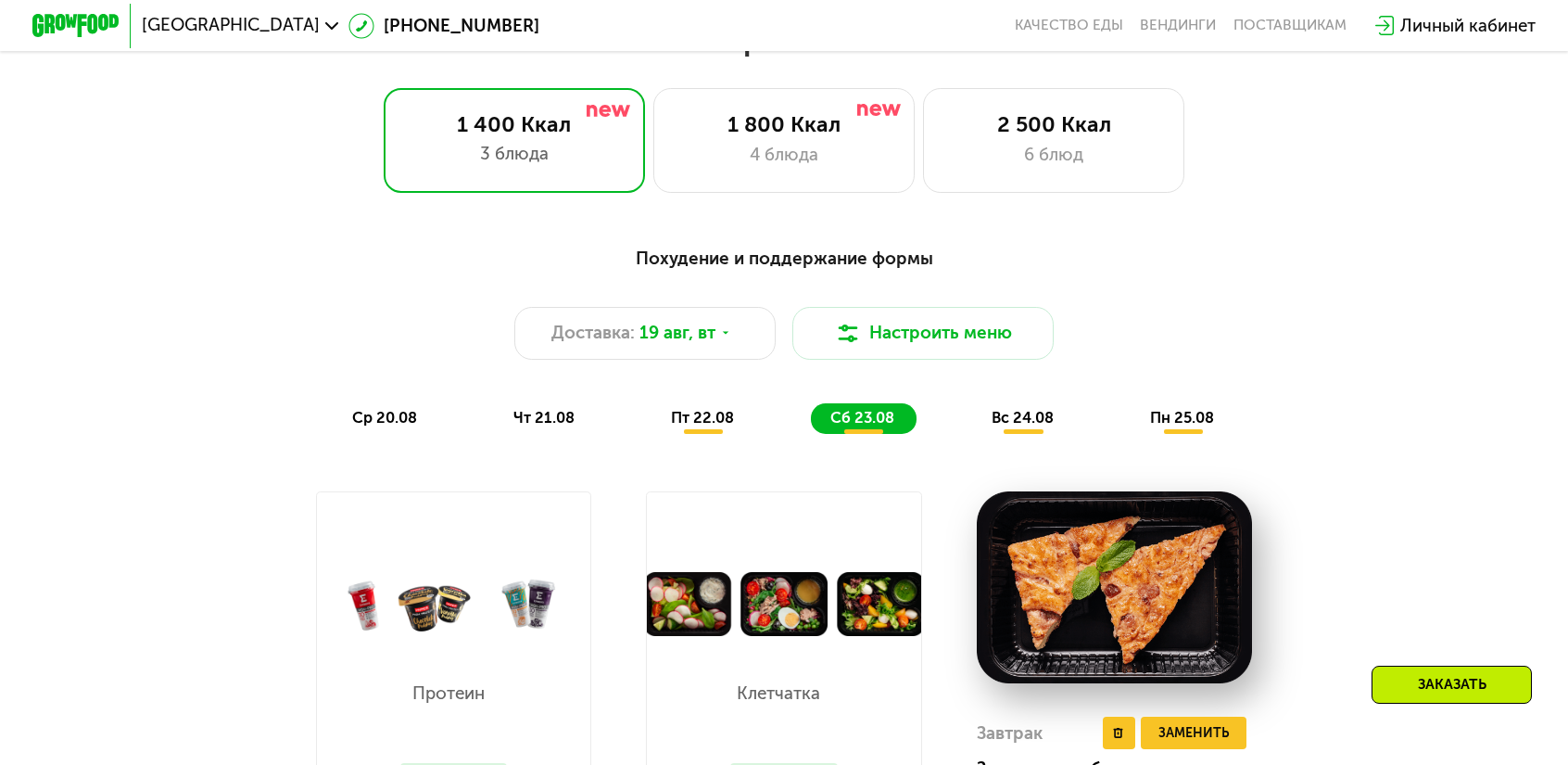
scroll to position [908, 0]
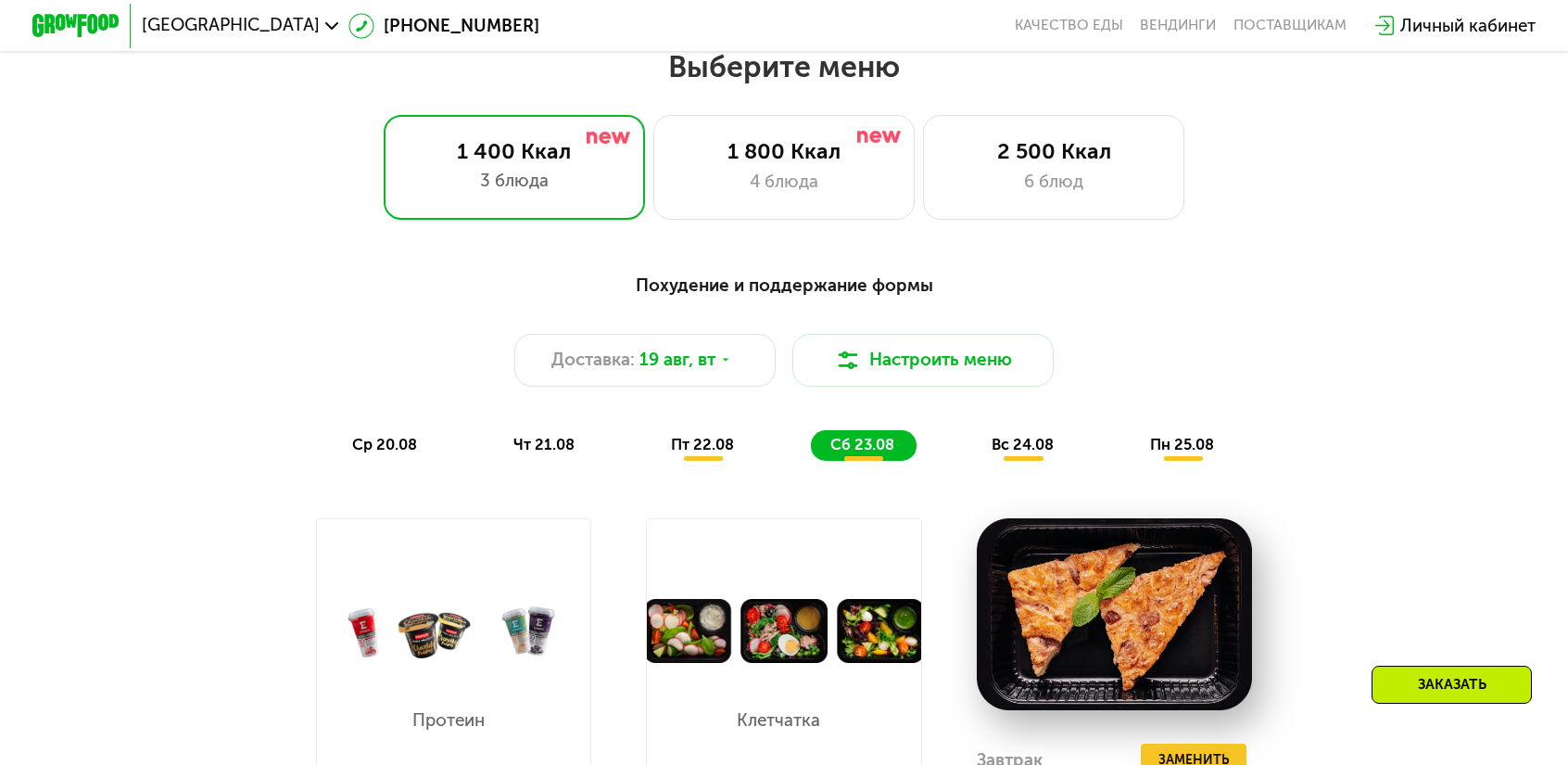
click at [999, 436] on span "вс 24.08" at bounding box center [1022, 444] width 62 height 18
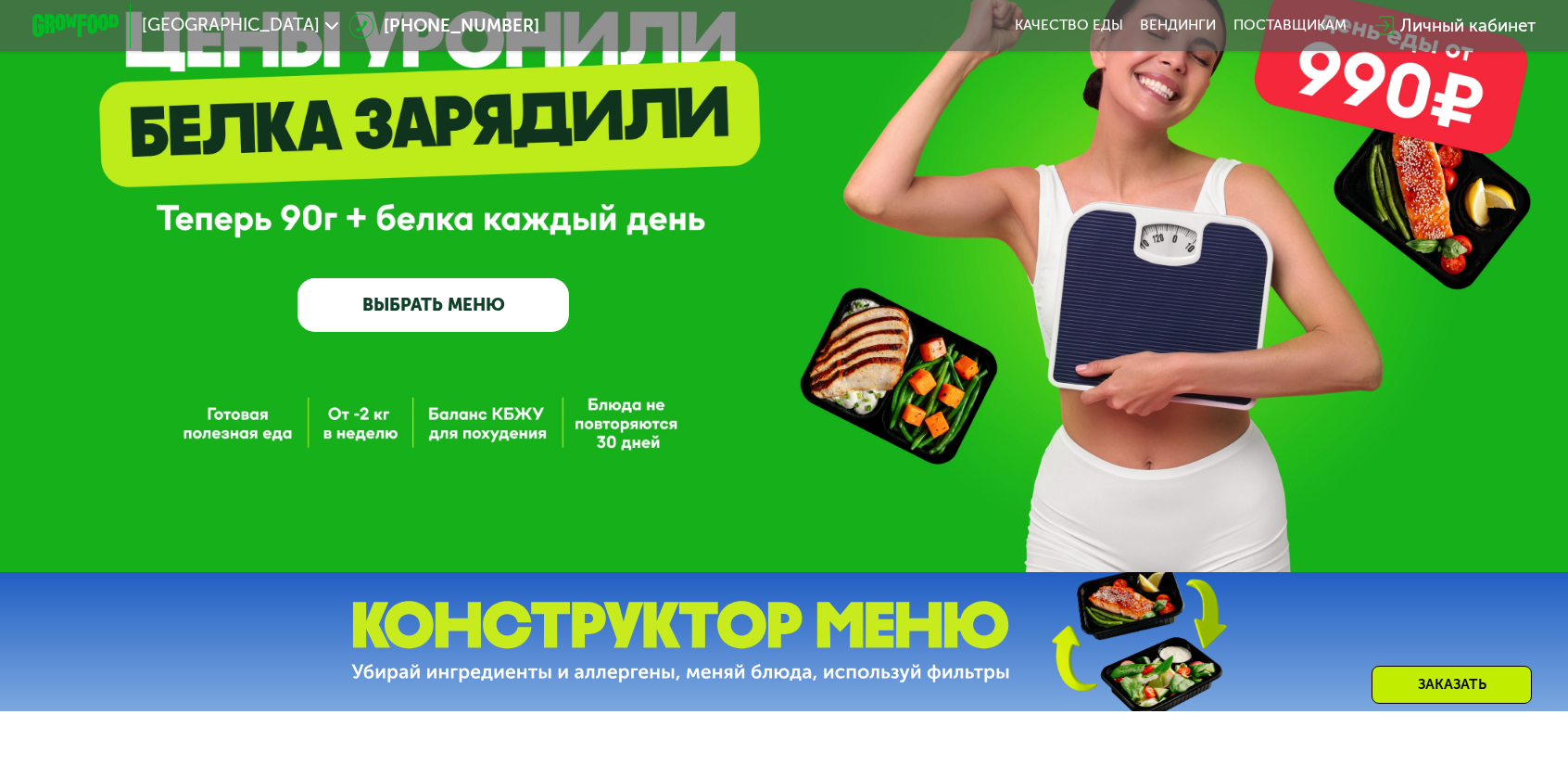
scroll to position [0, 0]
